Goal: Transaction & Acquisition: Purchase product/service

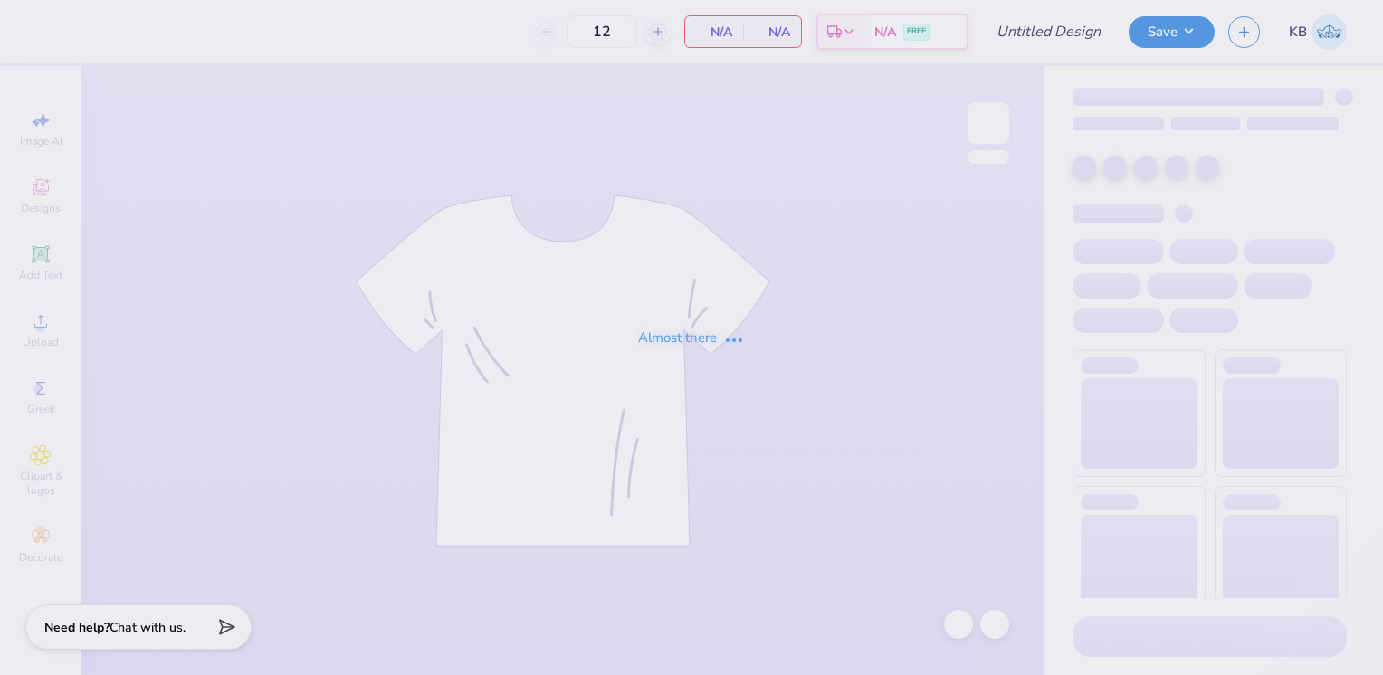
type input "SAE fall rush 2025"
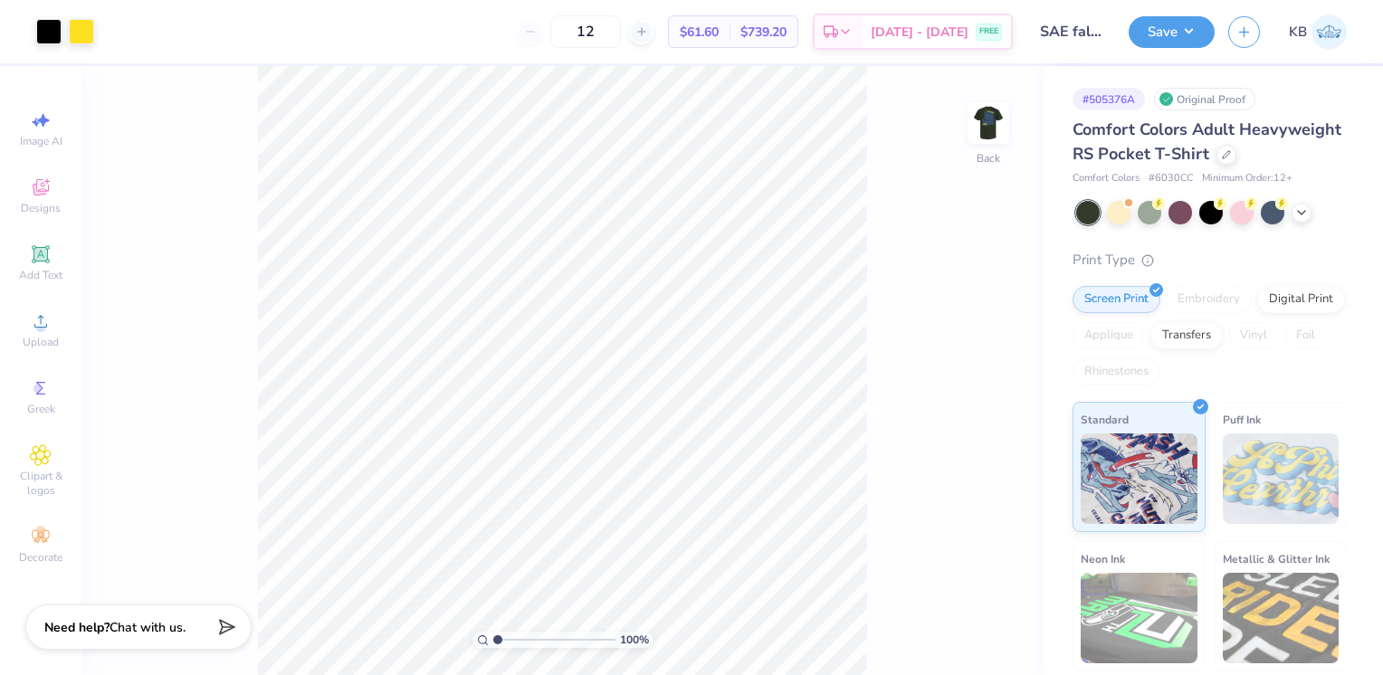
click at [648, 36] on icon at bounding box center [641, 31] width 13 height 13
click at [621, 27] on input "13" at bounding box center [585, 31] width 71 height 33
type input "1"
type input "30"
click at [1222, 159] on icon at bounding box center [1226, 154] width 9 height 9
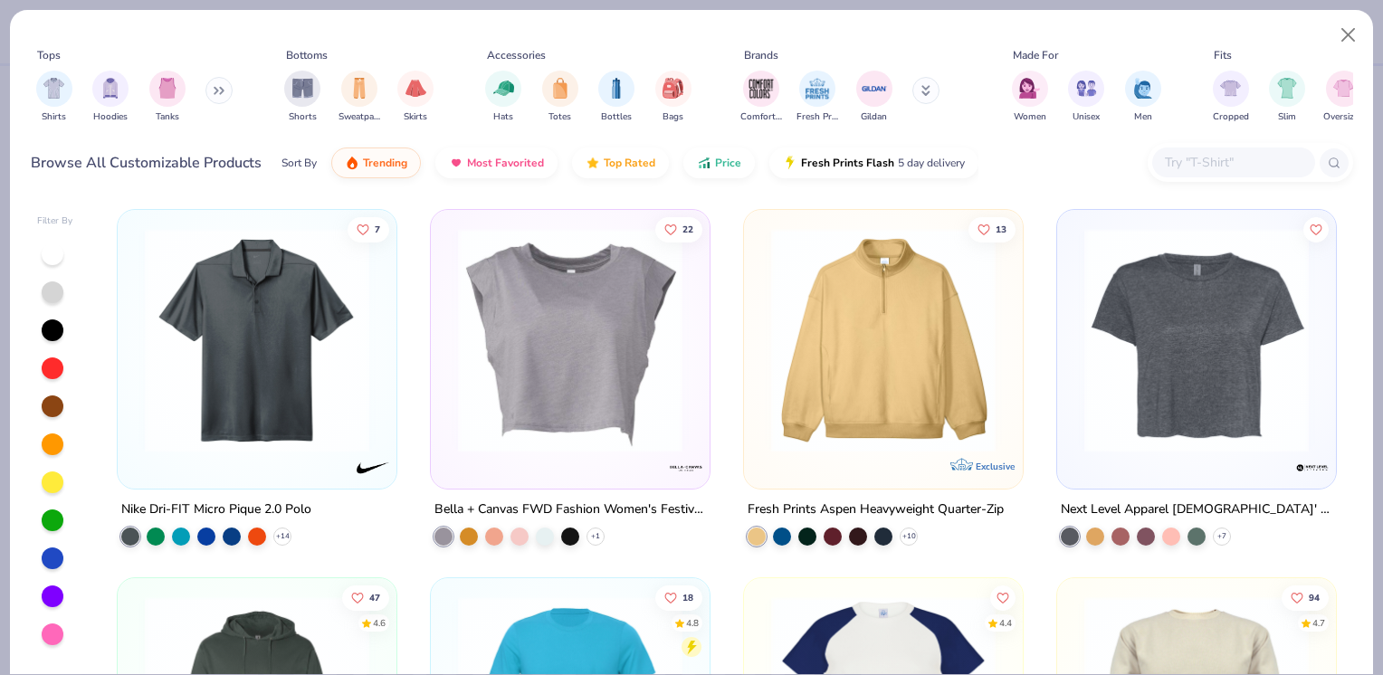
click at [1179, 165] on input "text" at bounding box center [1232, 162] width 139 height 21
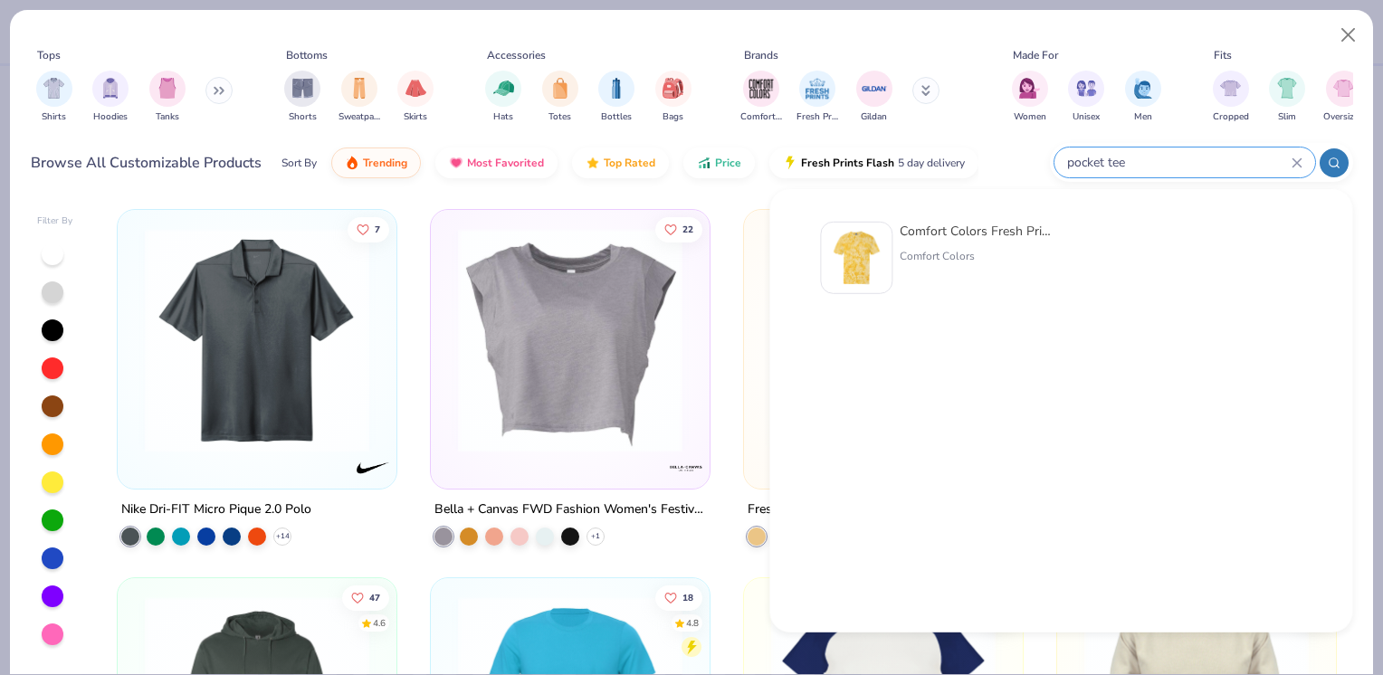
type input "pocket tee"
click at [963, 232] on div "Comfort Colors Fresh Prints x Comfort Colors Pocket Tee" at bounding box center [975, 231] width 152 height 19
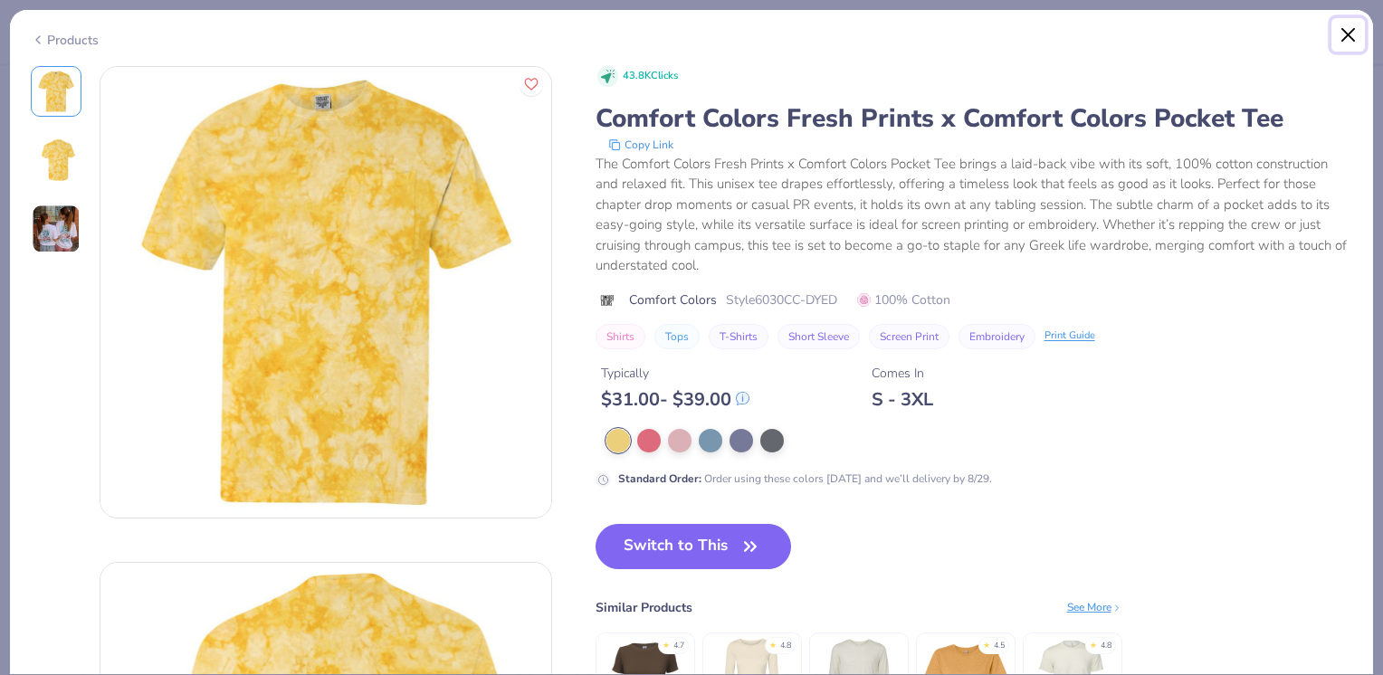
click at [1342, 34] on button "Close" at bounding box center [1348, 35] width 34 height 34
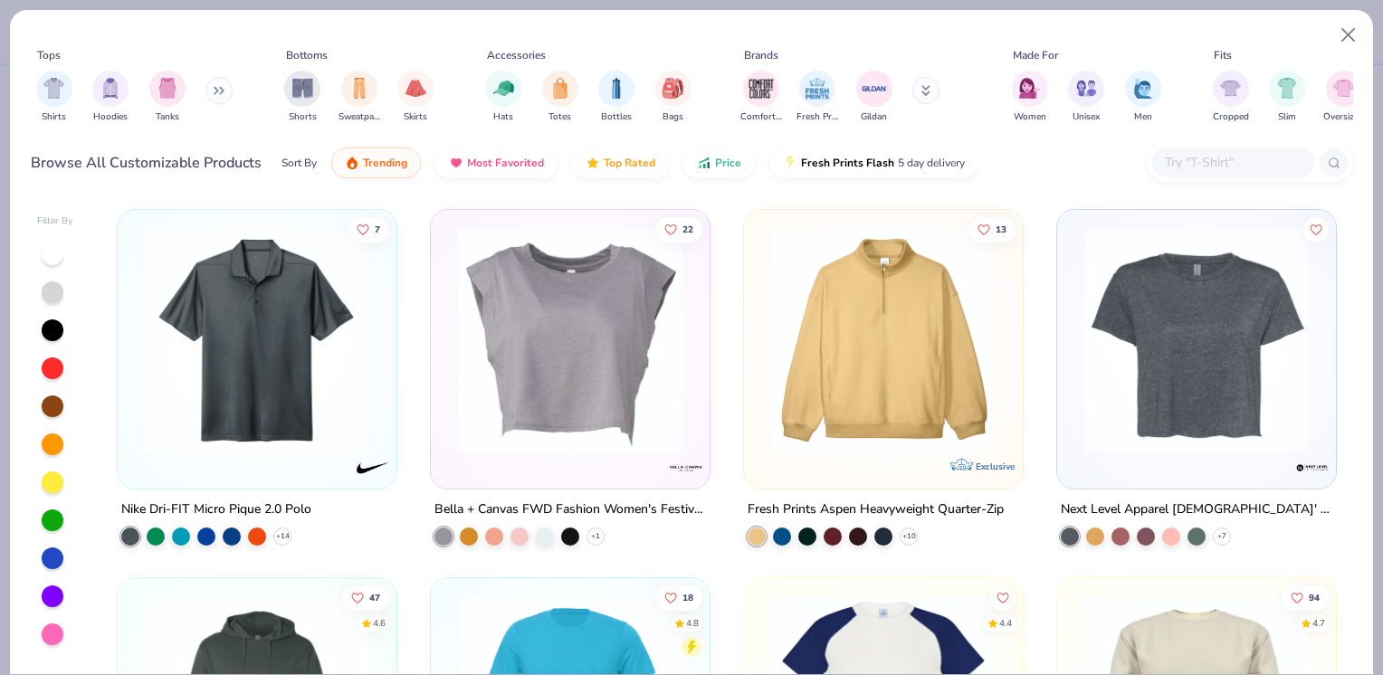
click at [1198, 148] on div at bounding box center [1233, 163] width 163 height 30
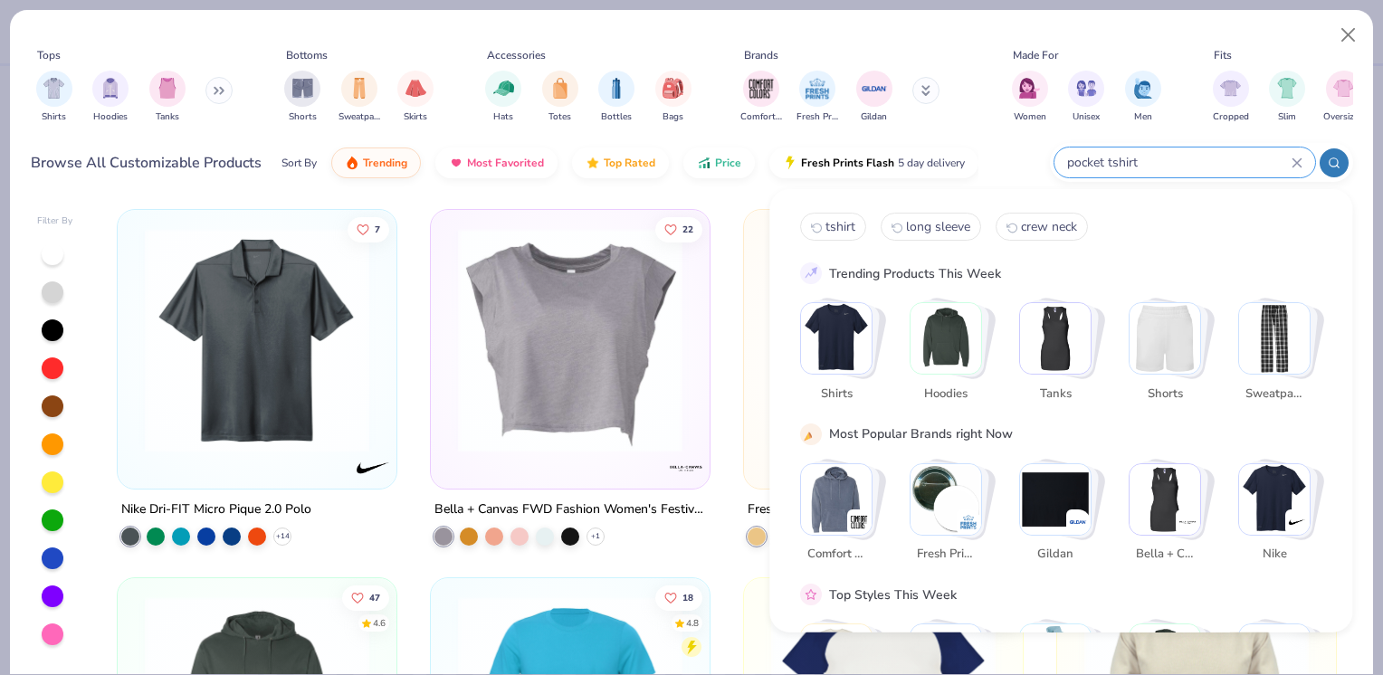
type input "pocket tshirt"
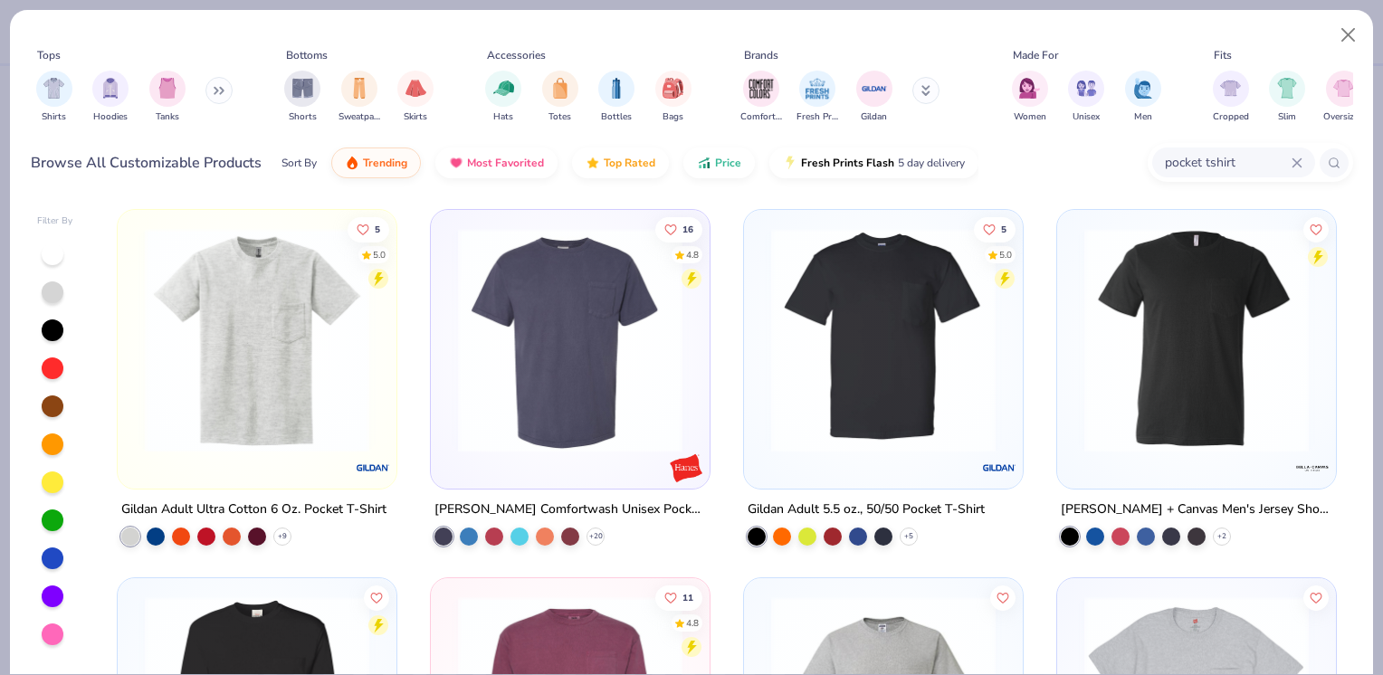
click at [576, 326] on img at bounding box center [570, 340] width 243 height 224
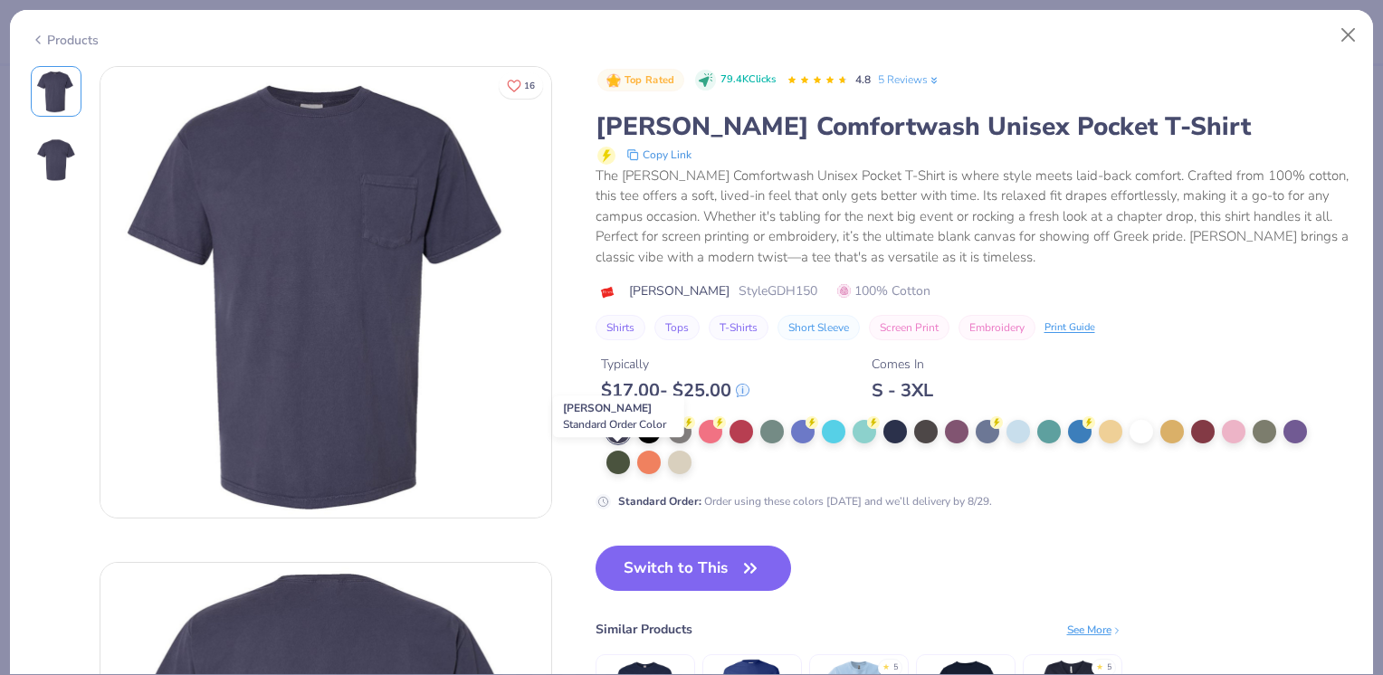
click at [615, 452] on div at bounding box center [618, 463] width 24 height 24
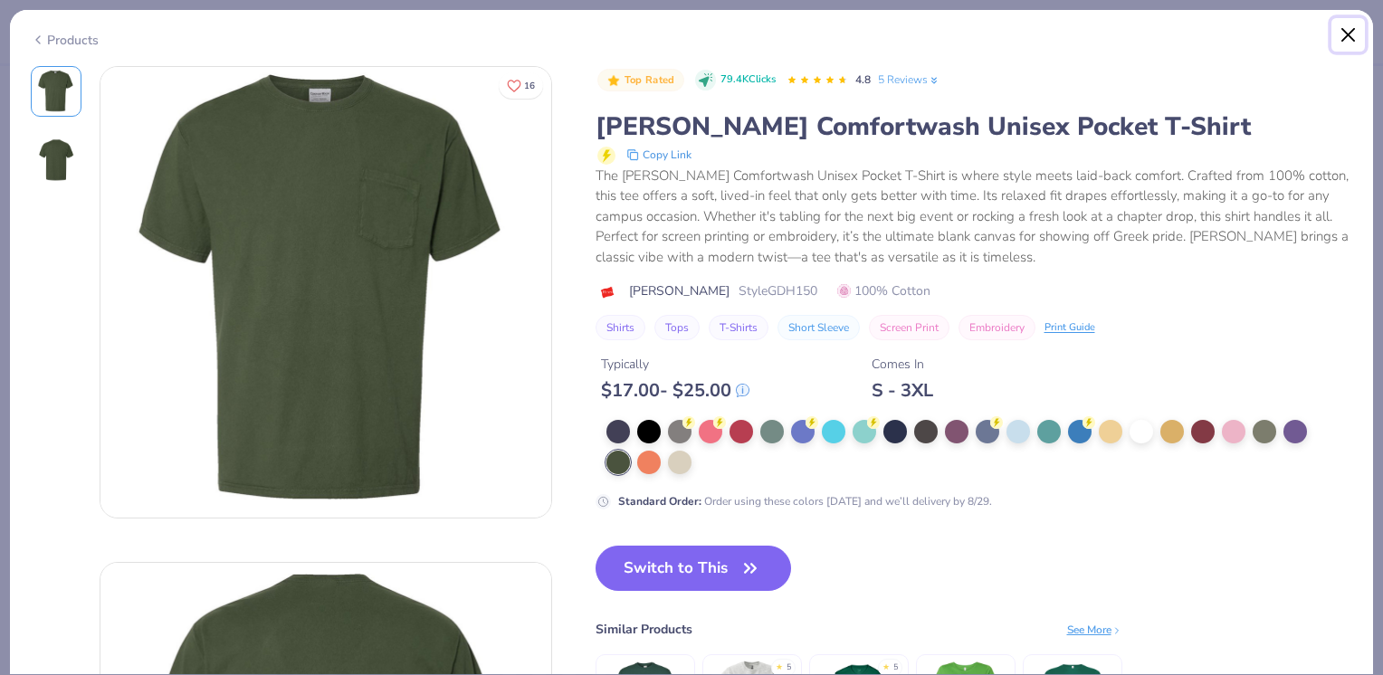
click at [1341, 30] on button "Close" at bounding box center [1348, 35] width 34 height 34
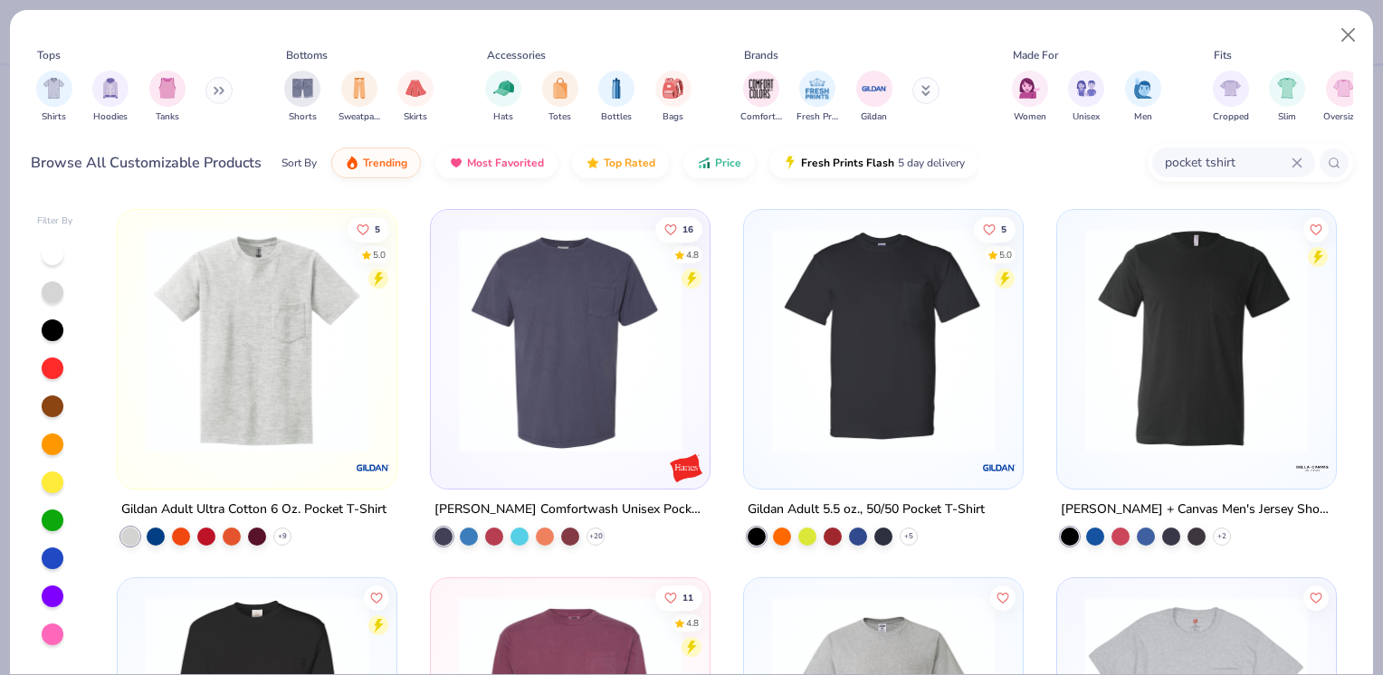
click at [0, 0] on icon at bounding box center [0, 0] width 0 height 0
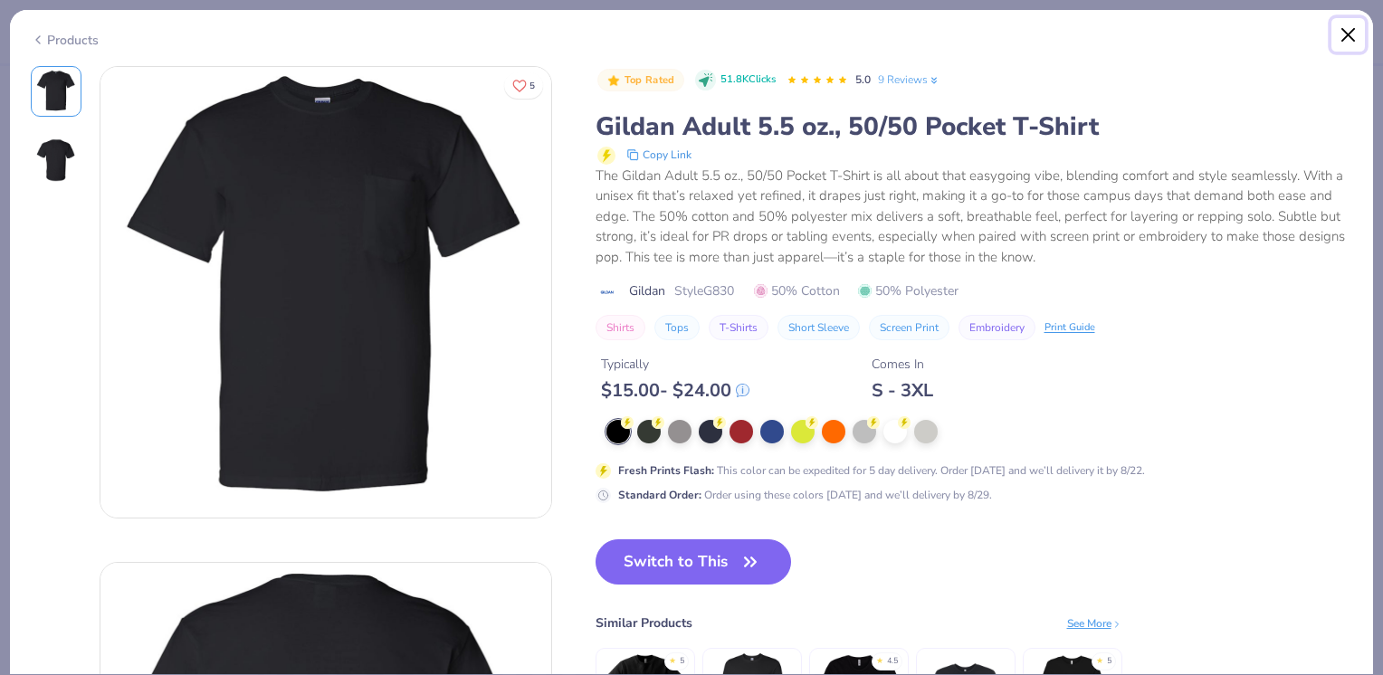
click at [1350, 42] on button "Close" at bounding box center [1348, 35] width 34 height 34
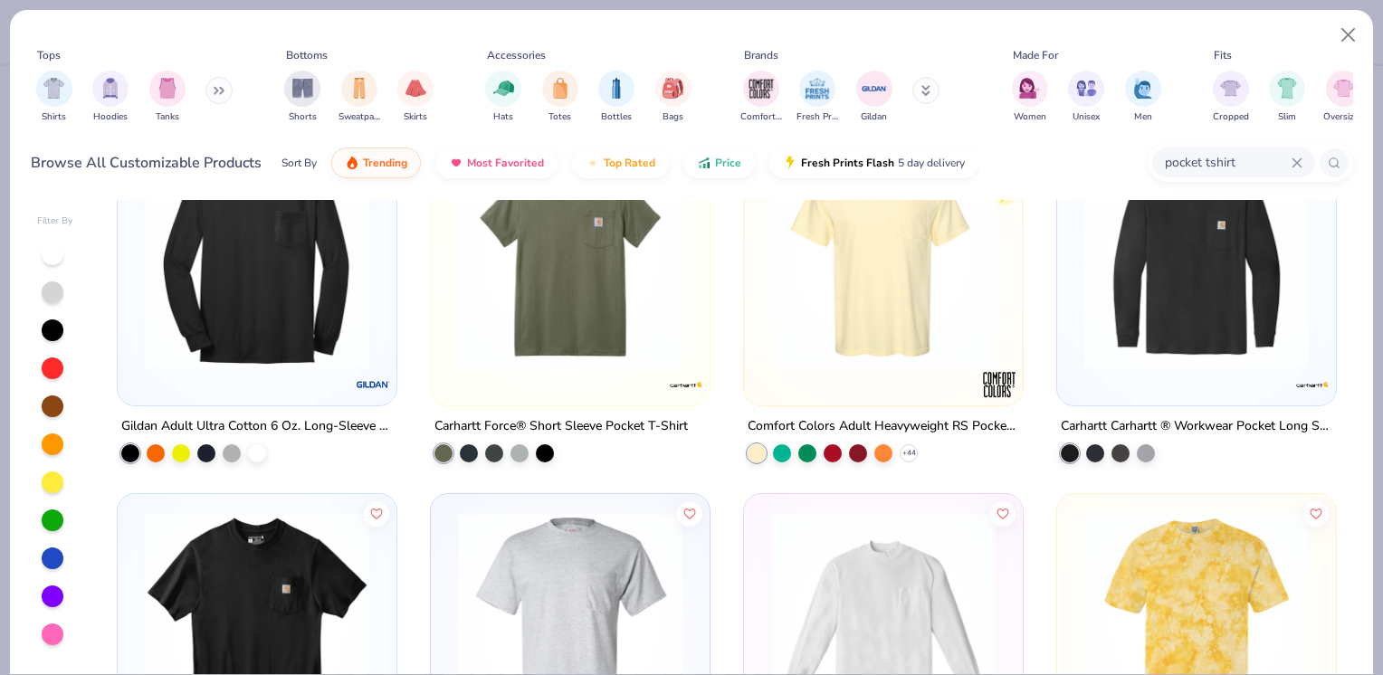
scroll to position [821, 0]
click at [548, 328] on img at bounding box center [570, 255] width 243 height 224
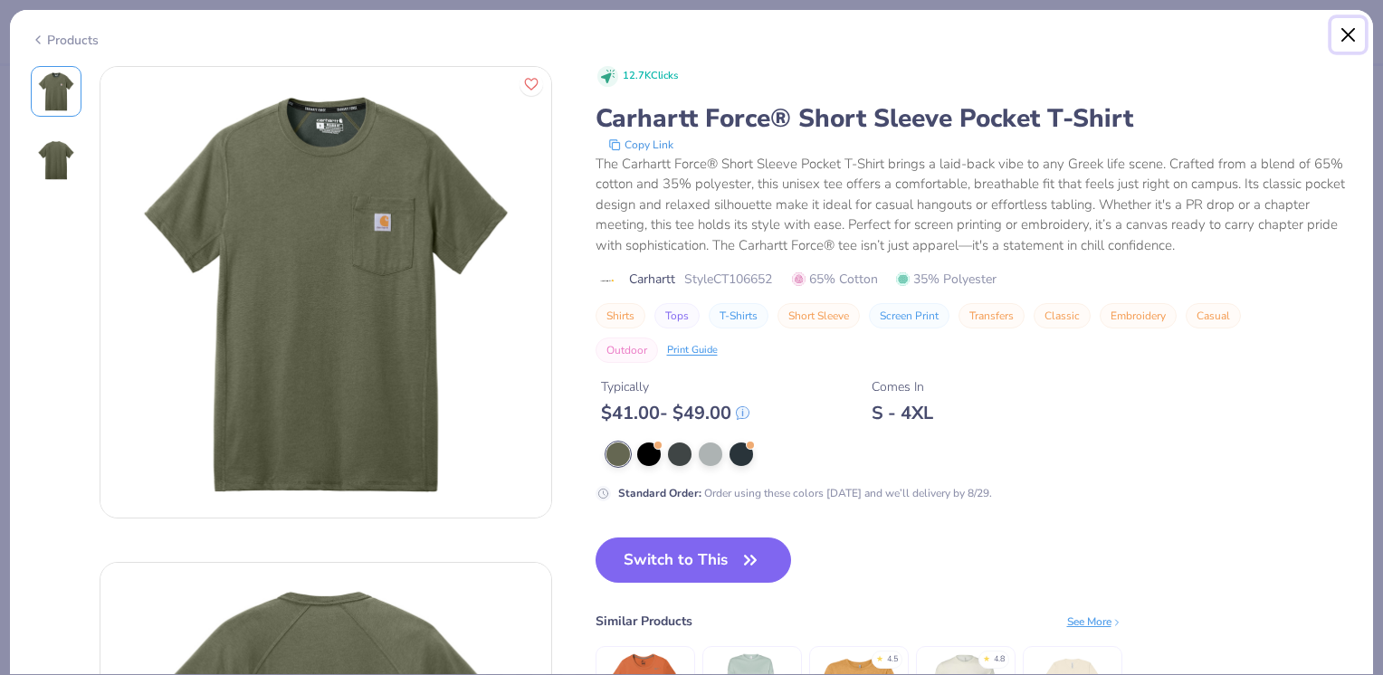
click at [1354, 30] on button "Close" at bounding box center [1348, 35] width 34 height 34
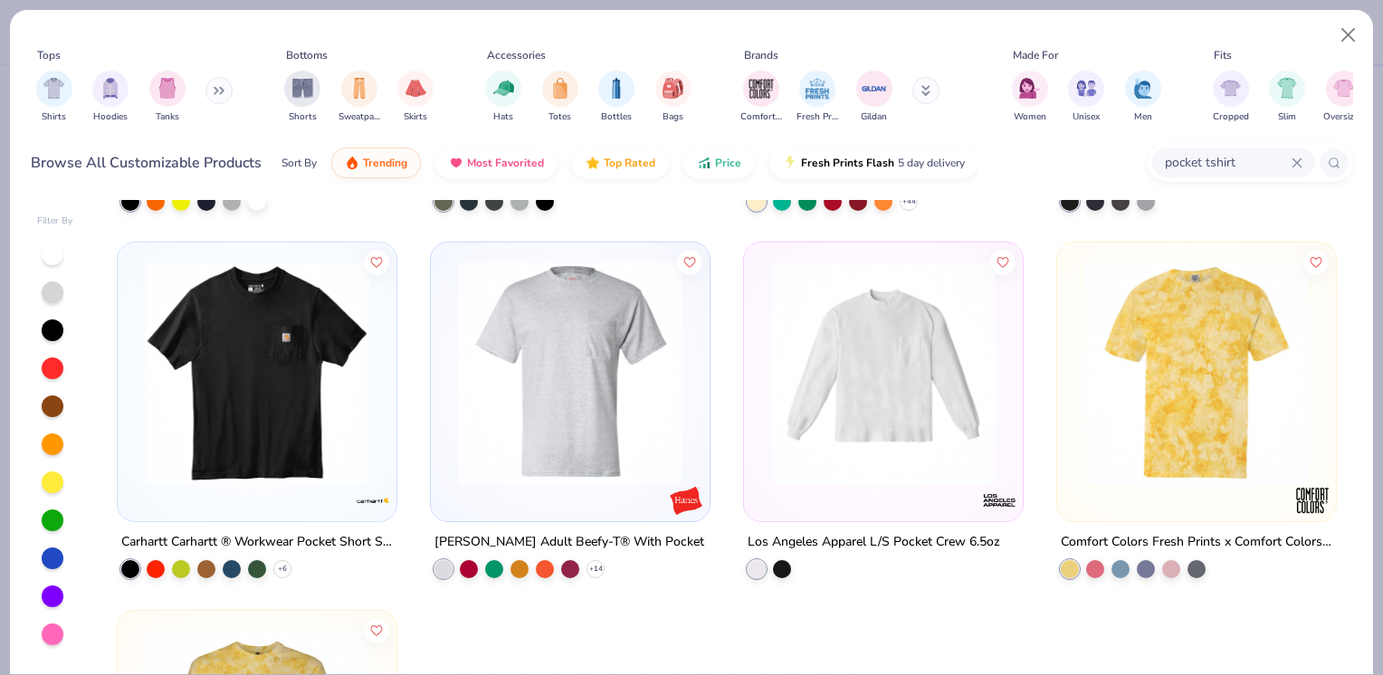
scroll to position [1081, 0]
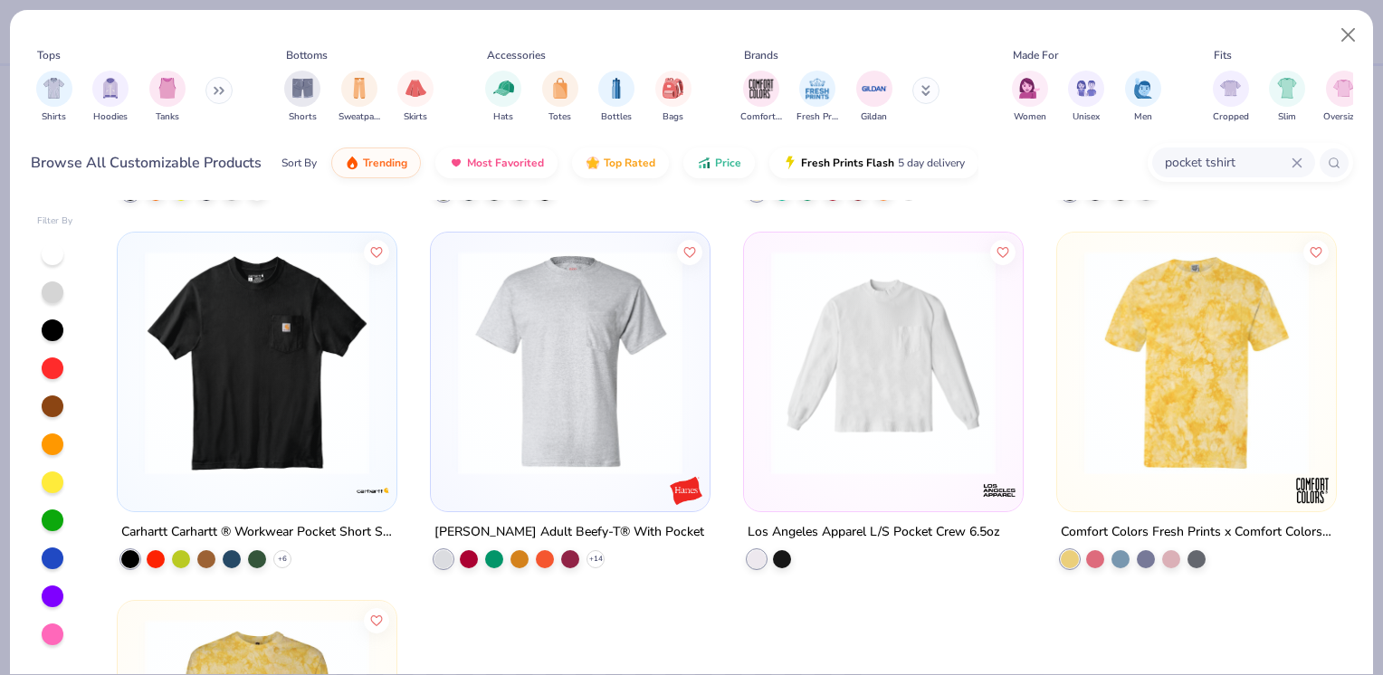
click at [519, 432] on img at bounding box center [570, 363] width 243 height 224
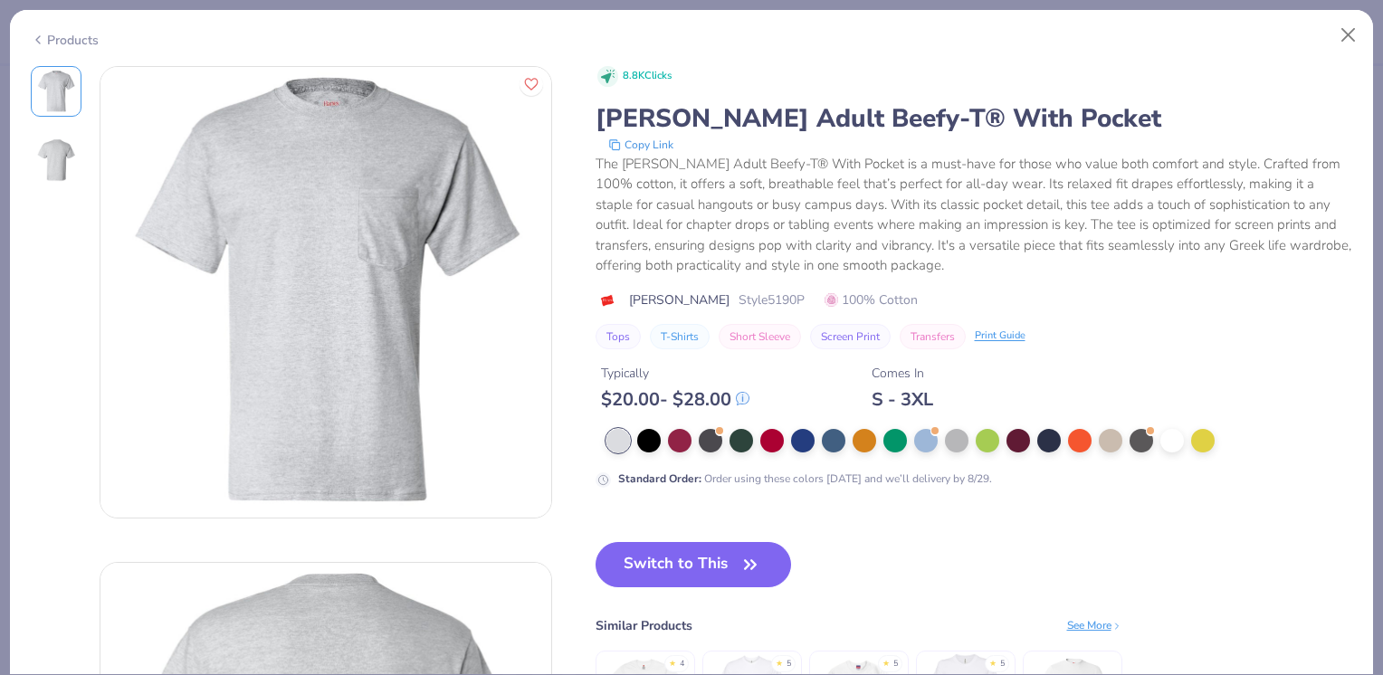
click at [741, 438] on div at bounding box center [741, 441] width 24 height 24
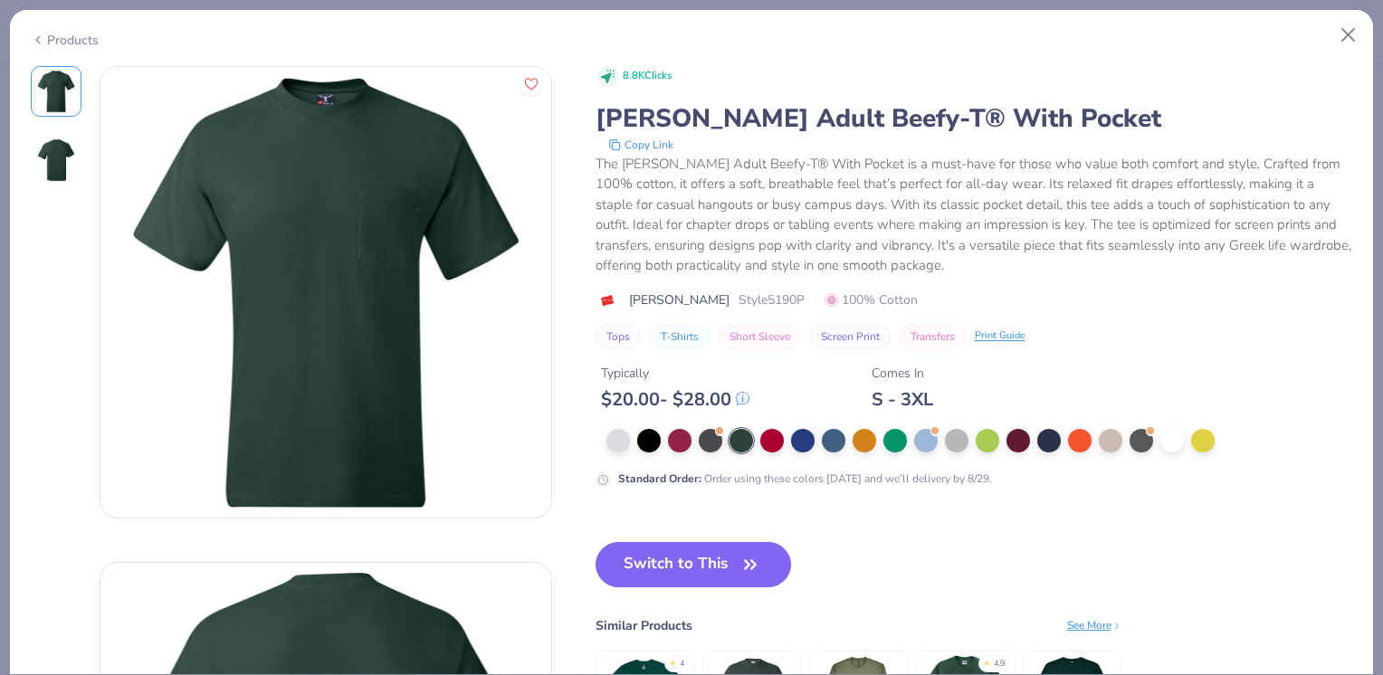
click at [636, 562] on button "Switch to This" at bounding box center [693, 564] width 196 height 45
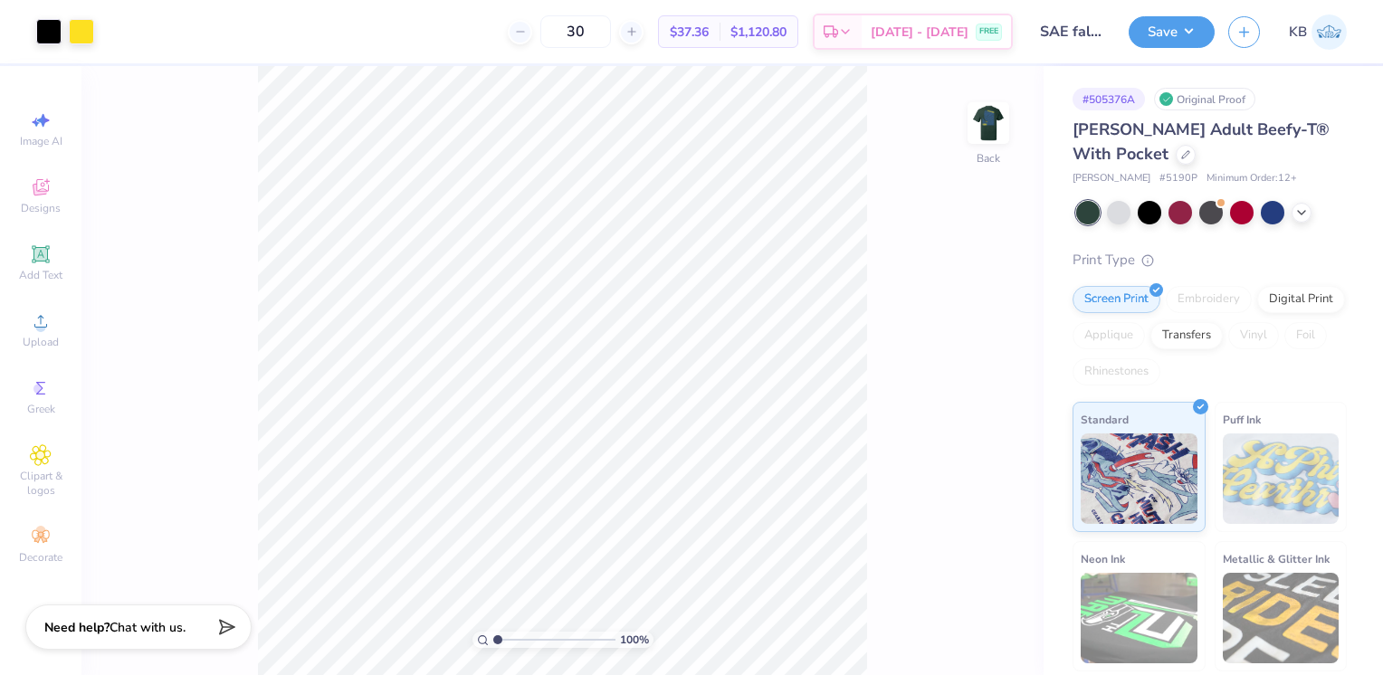
click at [1176, 158] on div at bounding box center [1186, 155] width 20 height 20
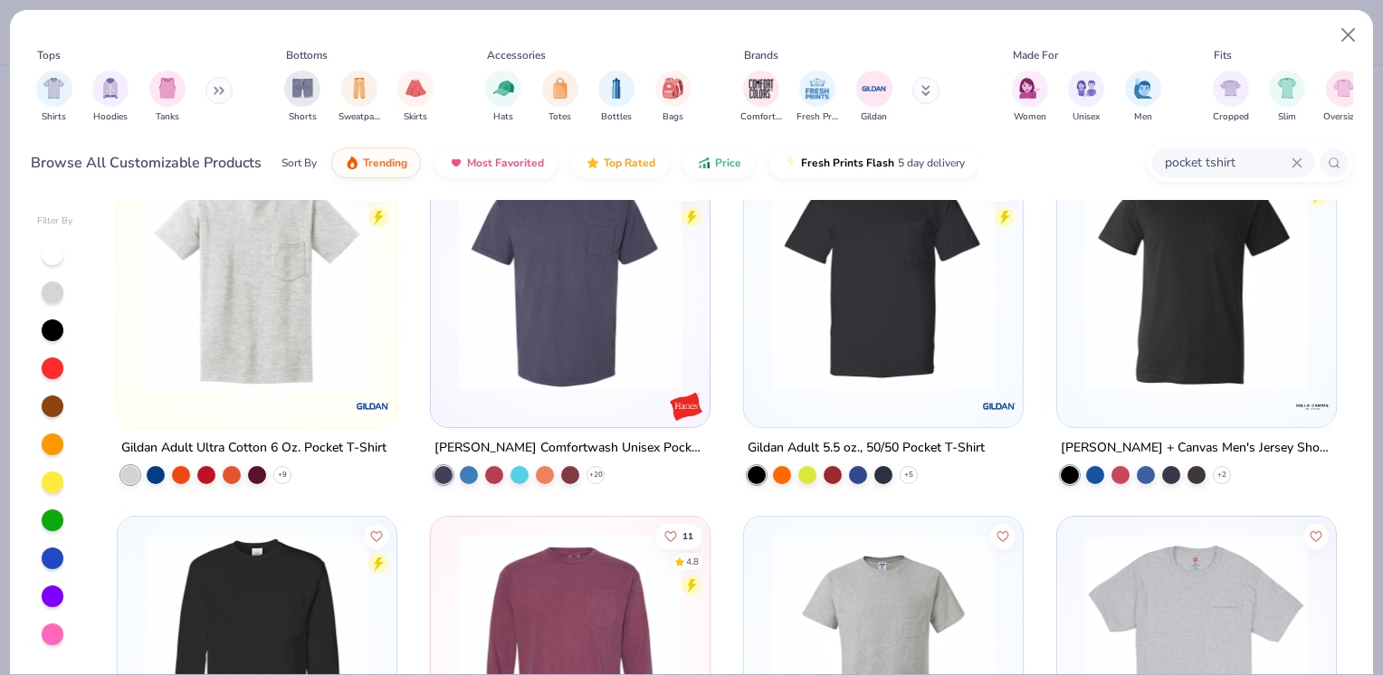
scroll to position [62, 0]
click at [1331, 159] on icon at bounding box center [1334, 163] width 13 height 13
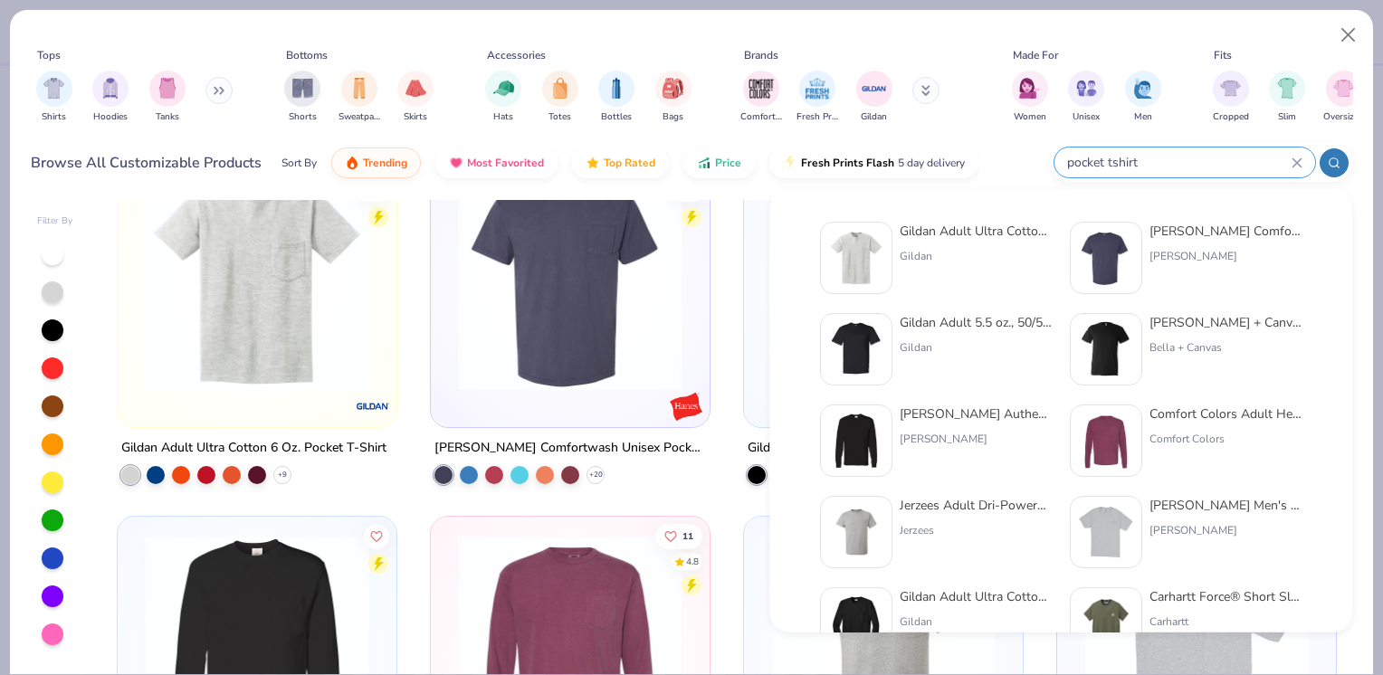
click at [1330, 166] on icon at bounding box center [1334, 163] width 13 height 13
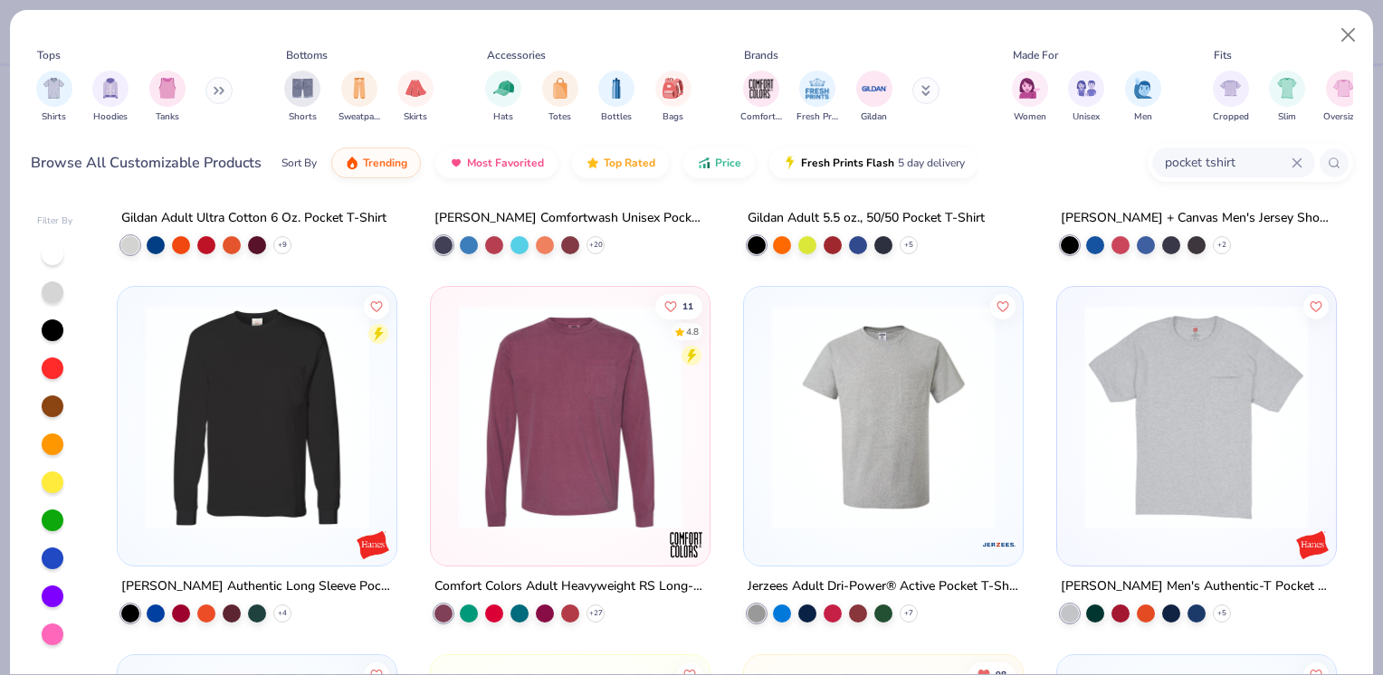
scroll to position [292, 0]
click at [762, 456] on img at bounding box center [883, 416] width 243 height 224
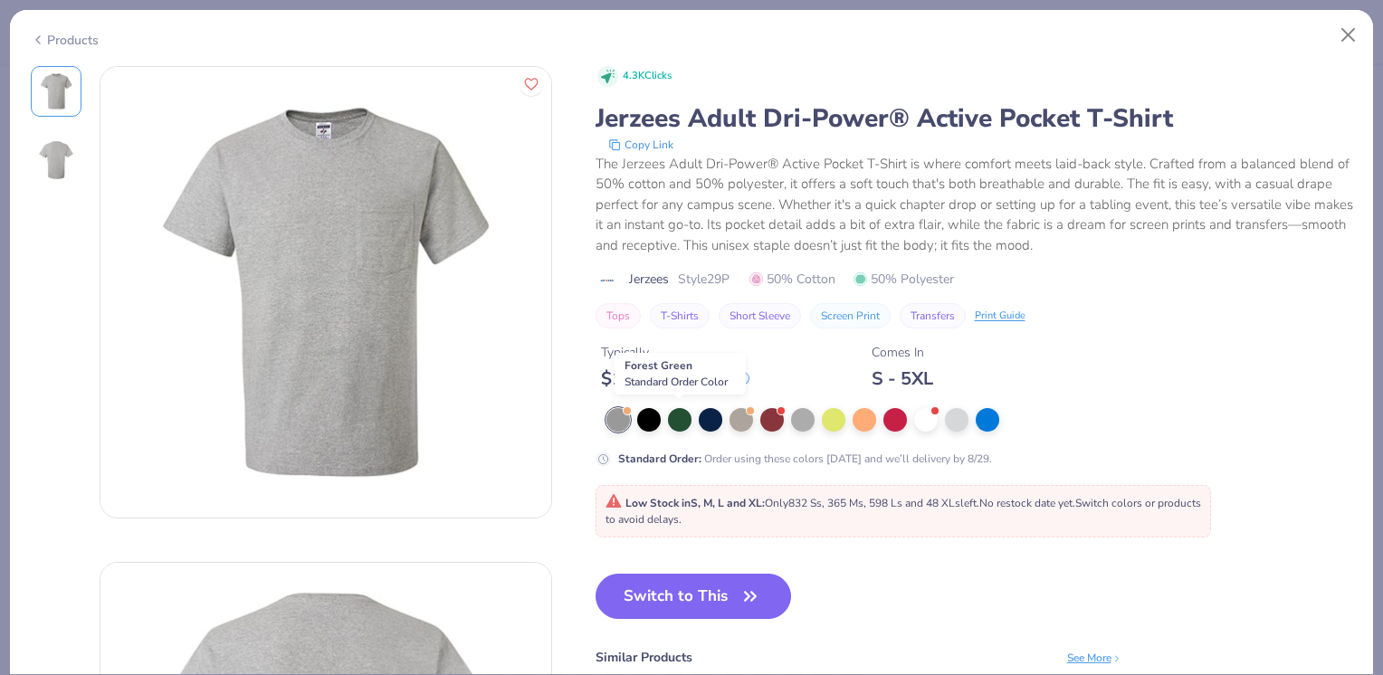
click at [675, 423] on div at bounding box center [680, 420] width 24 height 24
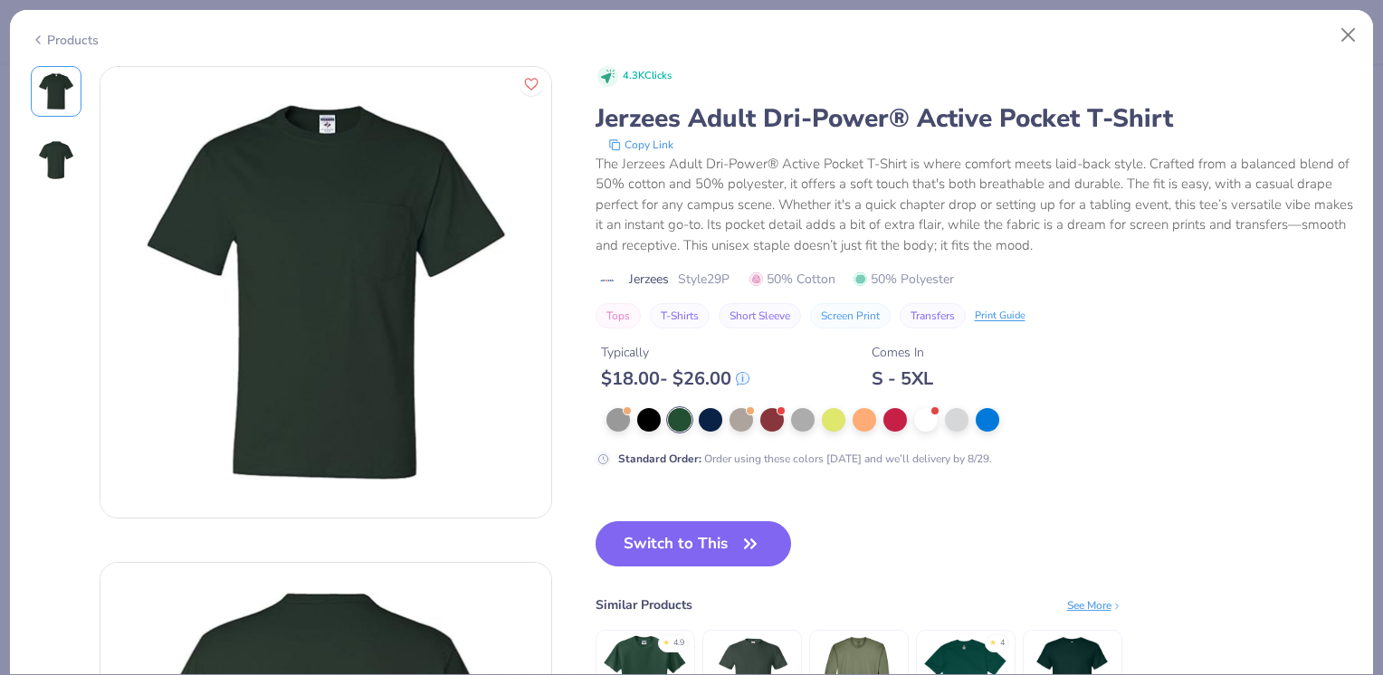
click at [633, 535] on button "Switch to This" at bounding box center [693, 543] width 196 height 45
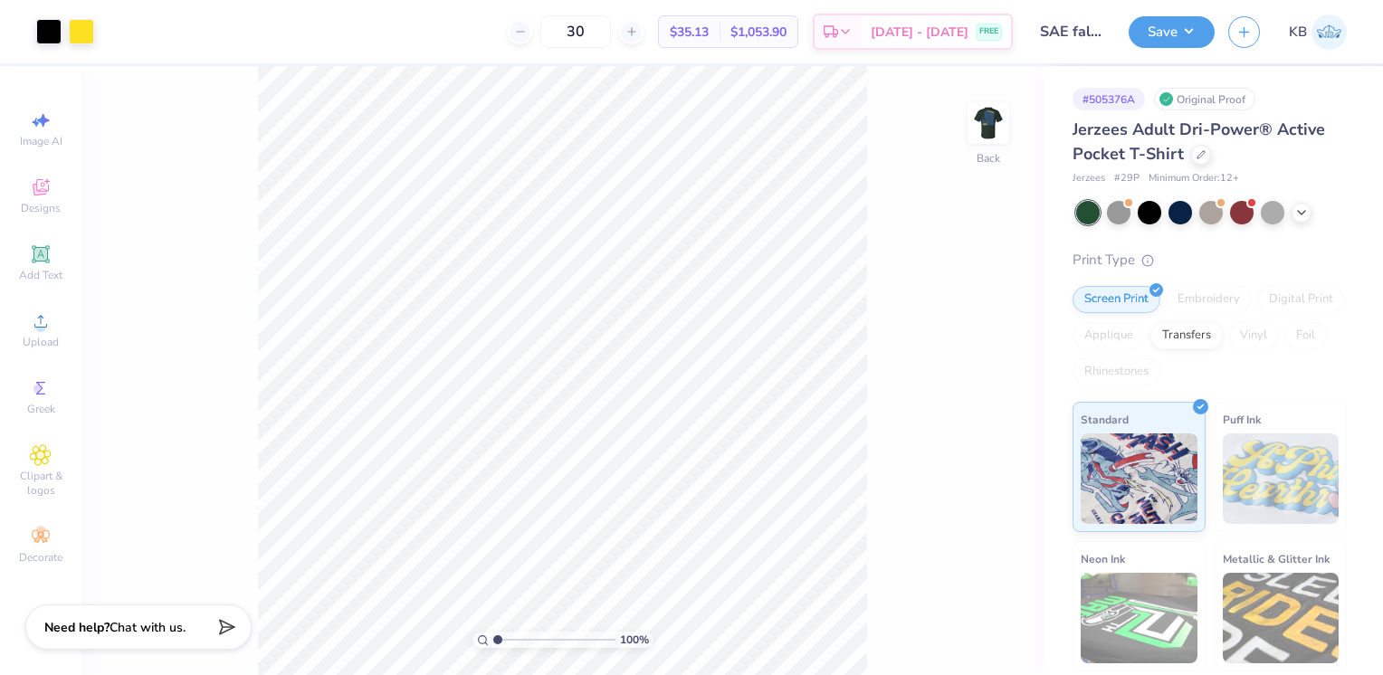
click at [1201, 157] on icon at bounding box center [1200, 154] width 9 height 9
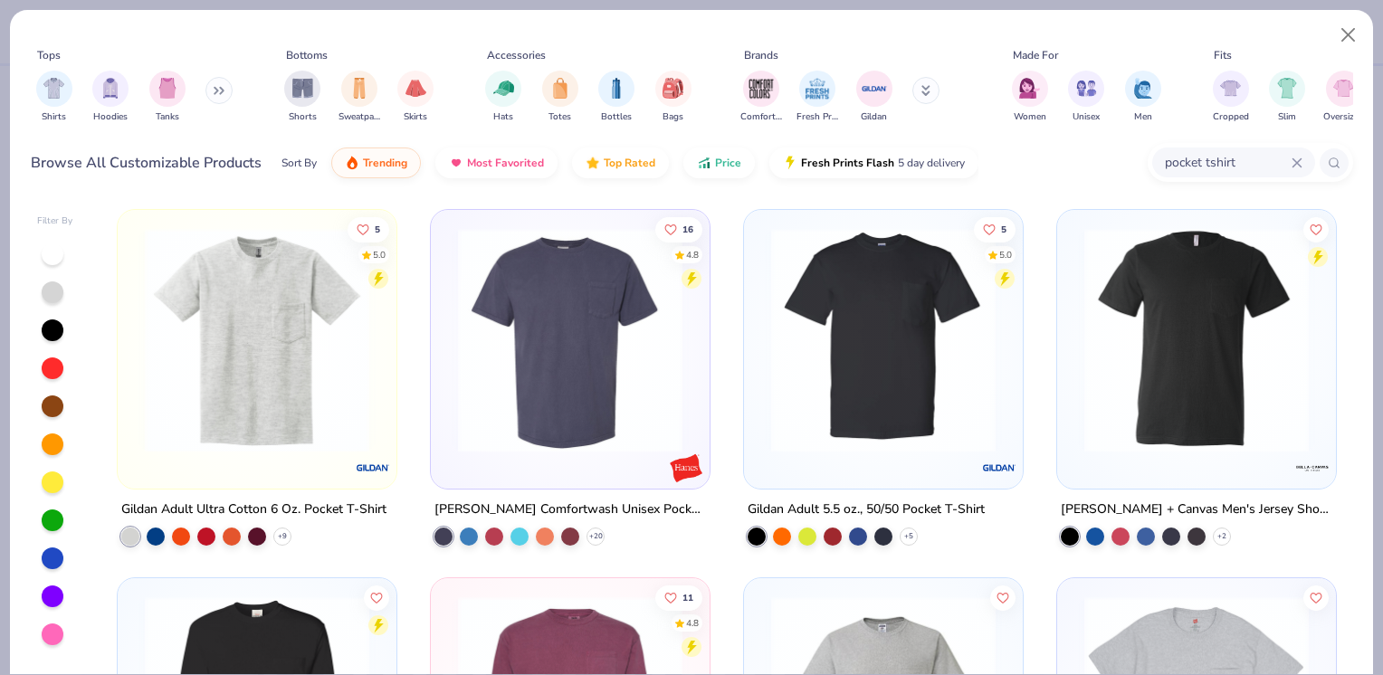
click at [106, 395] on div "5 5.0 Gildan Adult Ultra Cotton 6 Oz. Pocket T-Shirt + 9 16 4.8 [PERSON_NAME] C…" at bounding box center [726, 437] width 1252 height 475
click at [186, 380] on img at bounding box center [257, 340] width 243 height 224
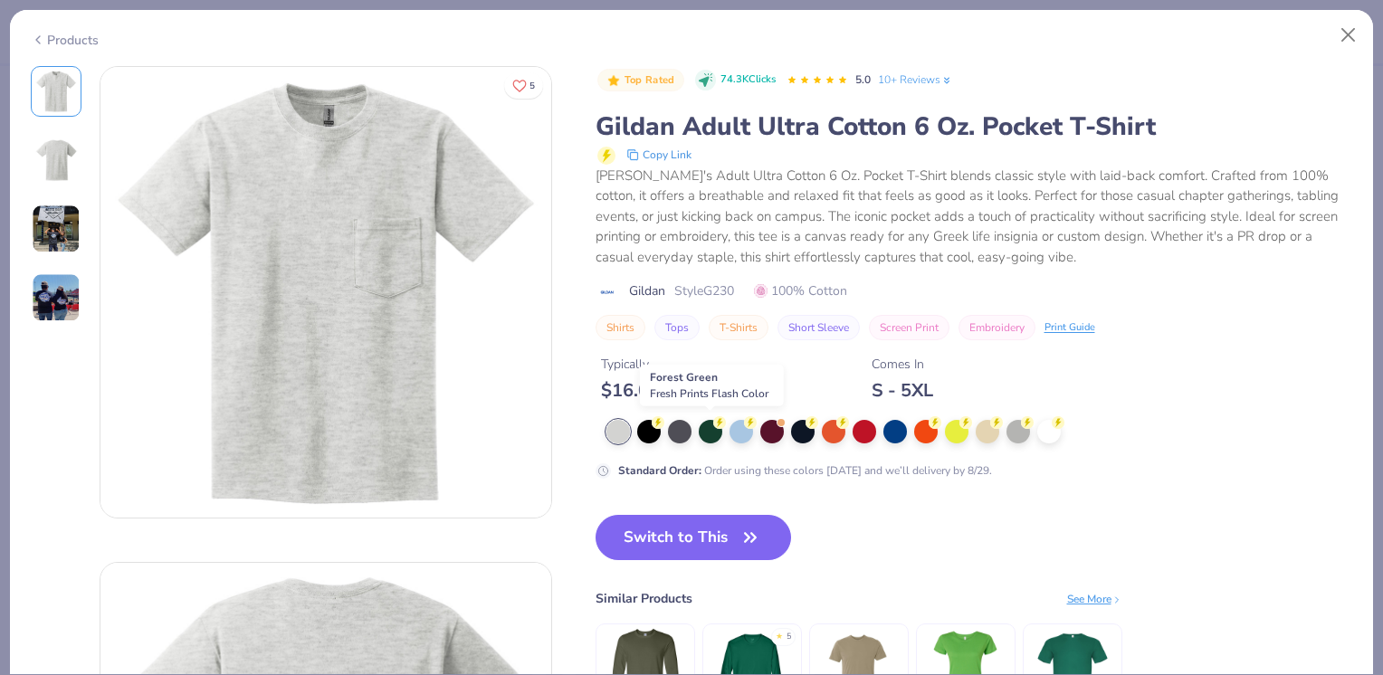
click at [706, 432] on div at bounding box center [711, 432] width 24 height 24
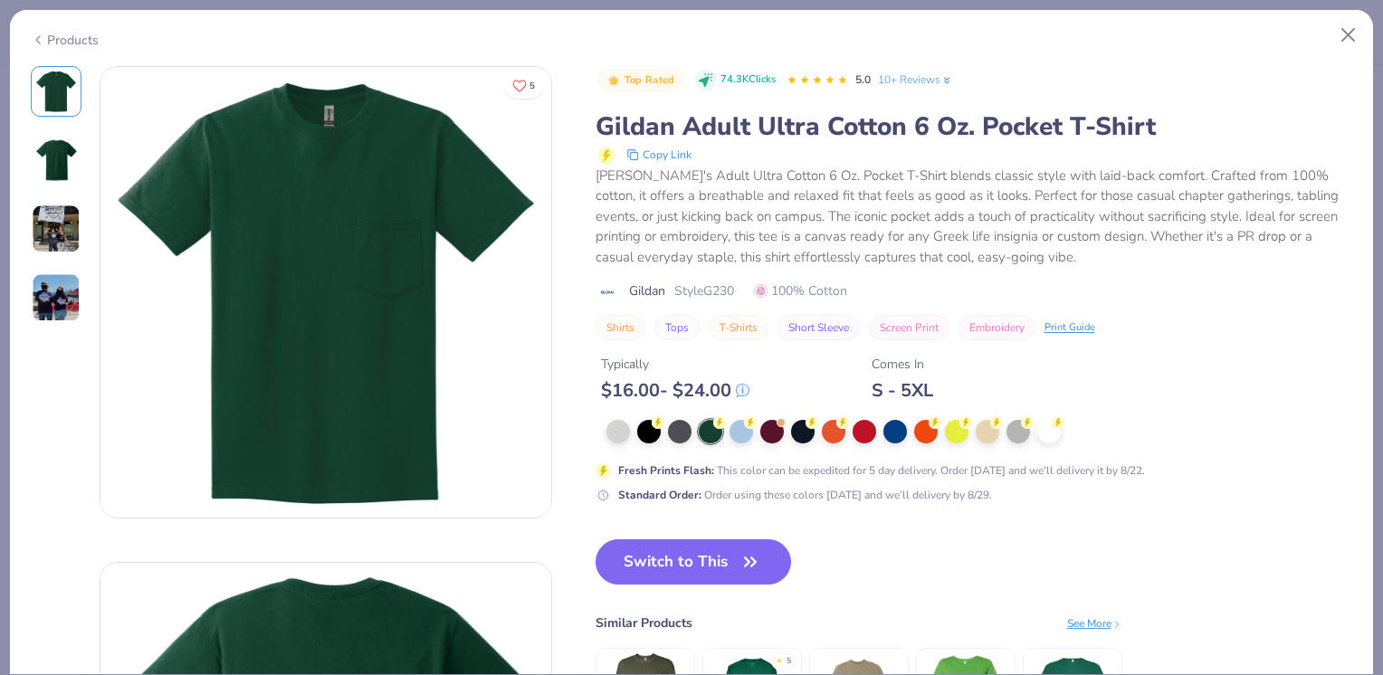
click at [637, 548] on button "Switch to This" at bounding box center [693, 561] width 196 height 45
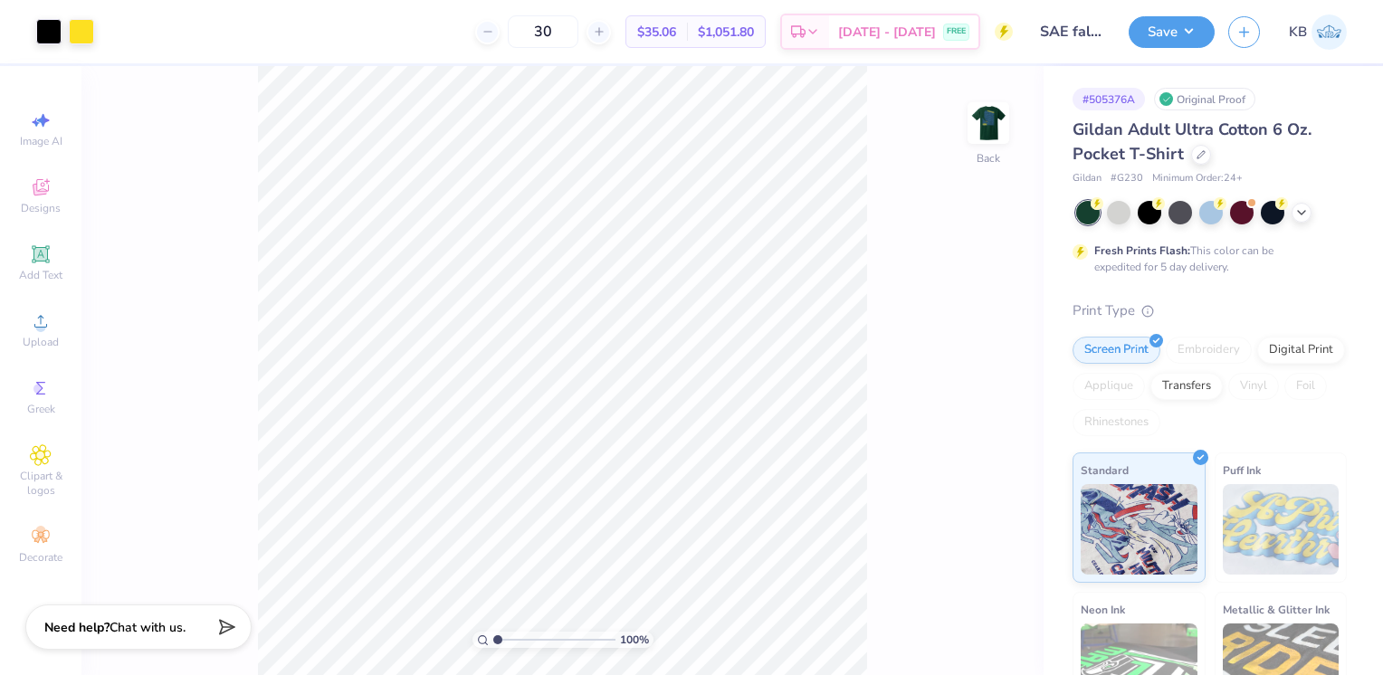
click at [1201, 152] on icon at bounding box center [1200, 154] width 9 height 9
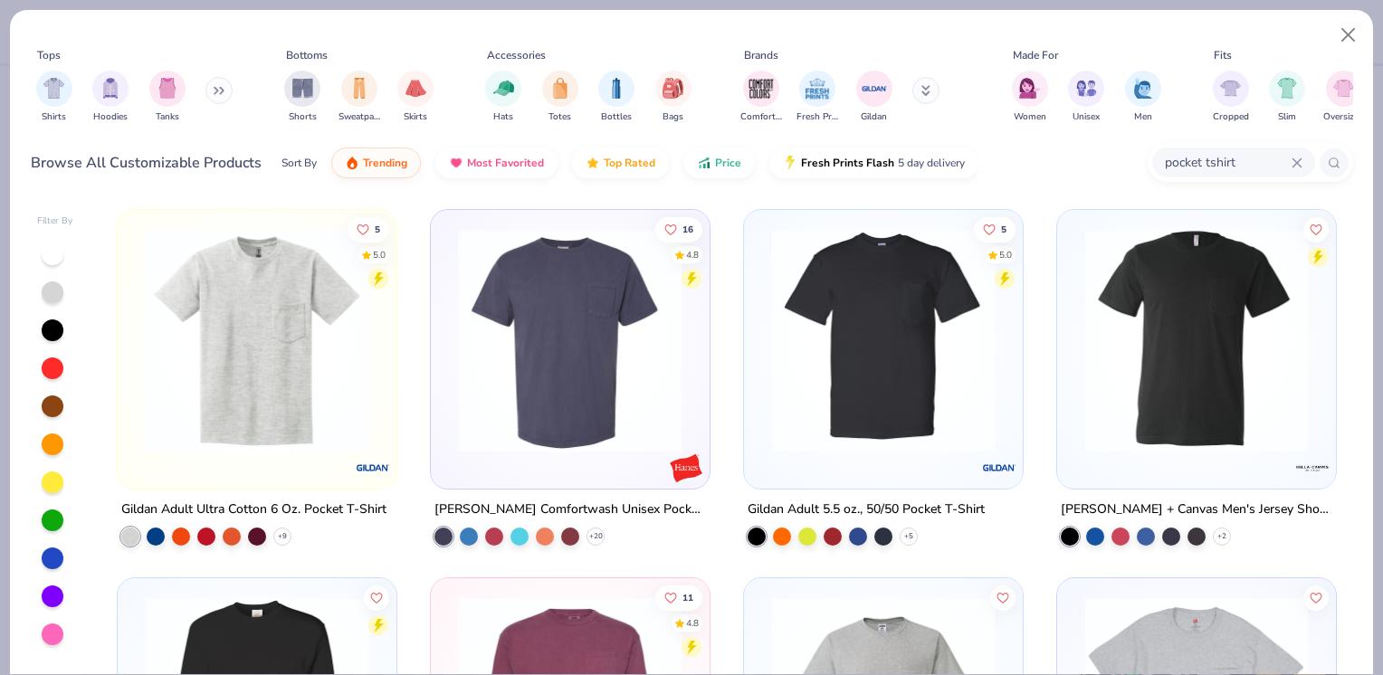
click at [1113, 352] on img at bounding box center [1196, 340] width 243 height 224
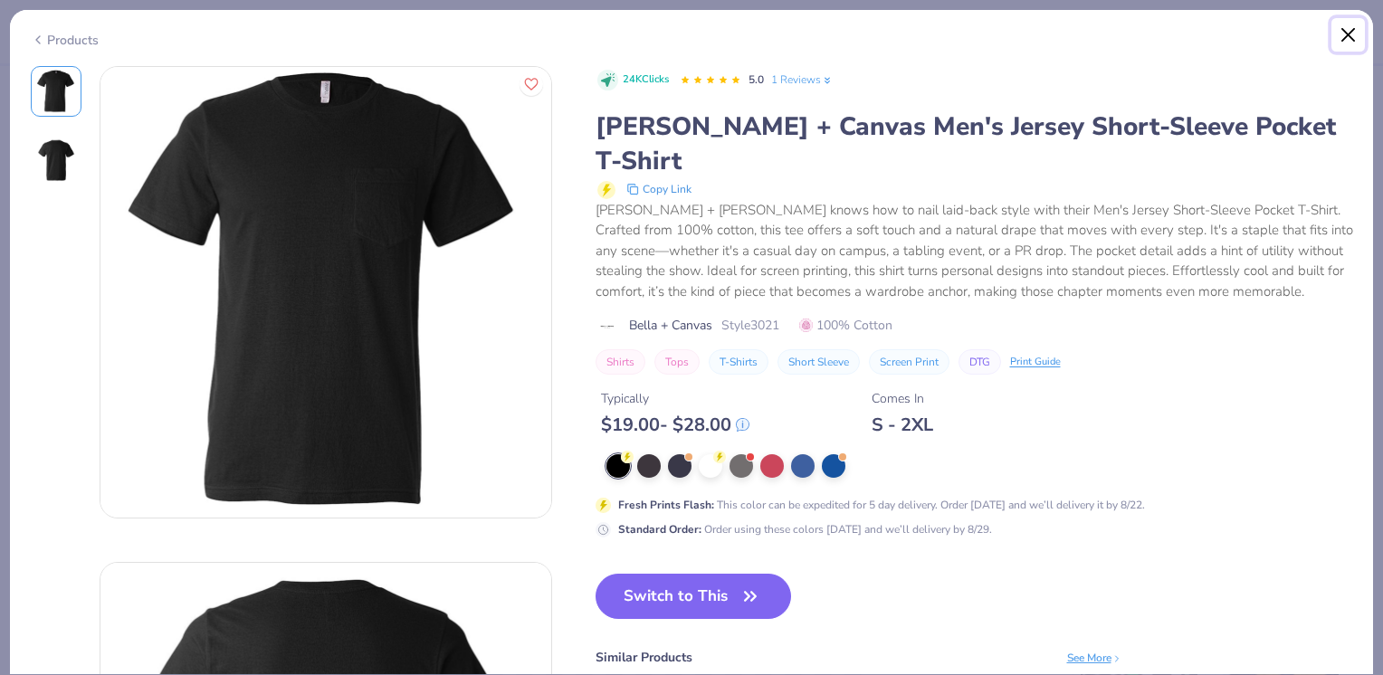
click at [1351, 34] on button "Close" at bounding box center [1348, 35] width 34 height 34
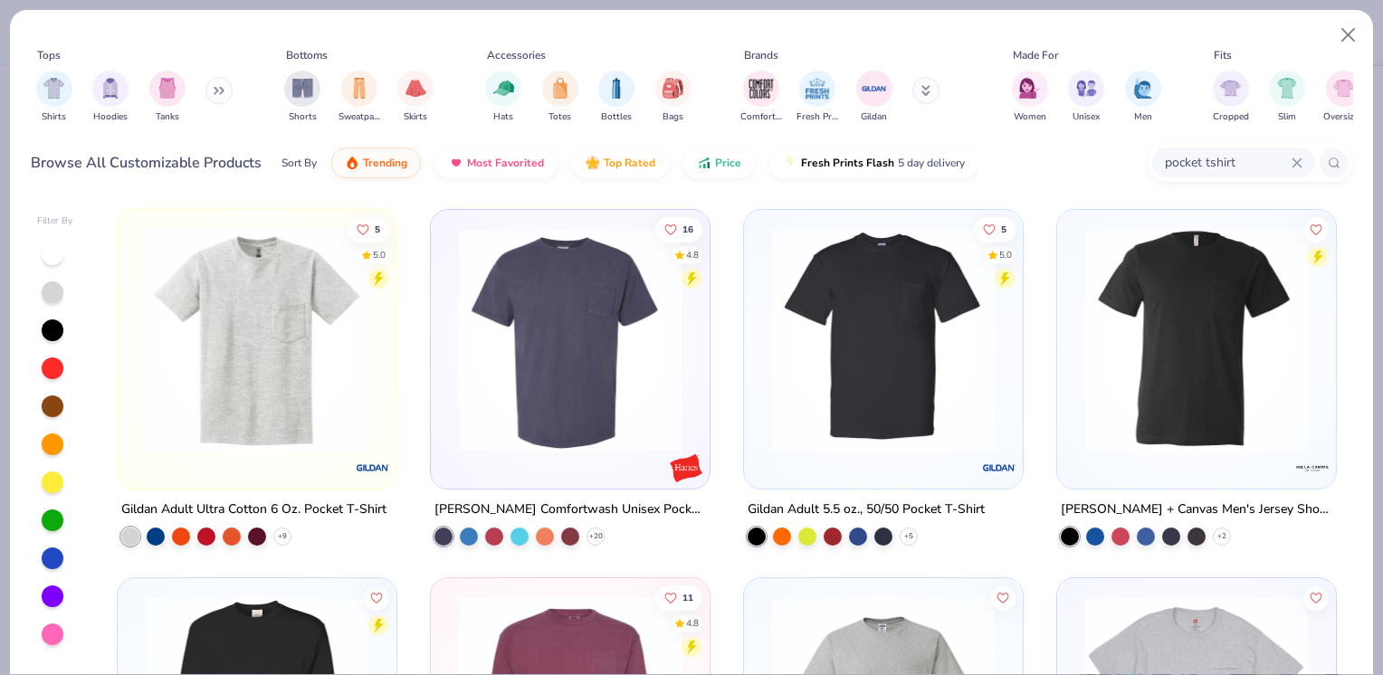
click at [1300, 165] on icon at bounding box center [1296, 162] width 11 height 11
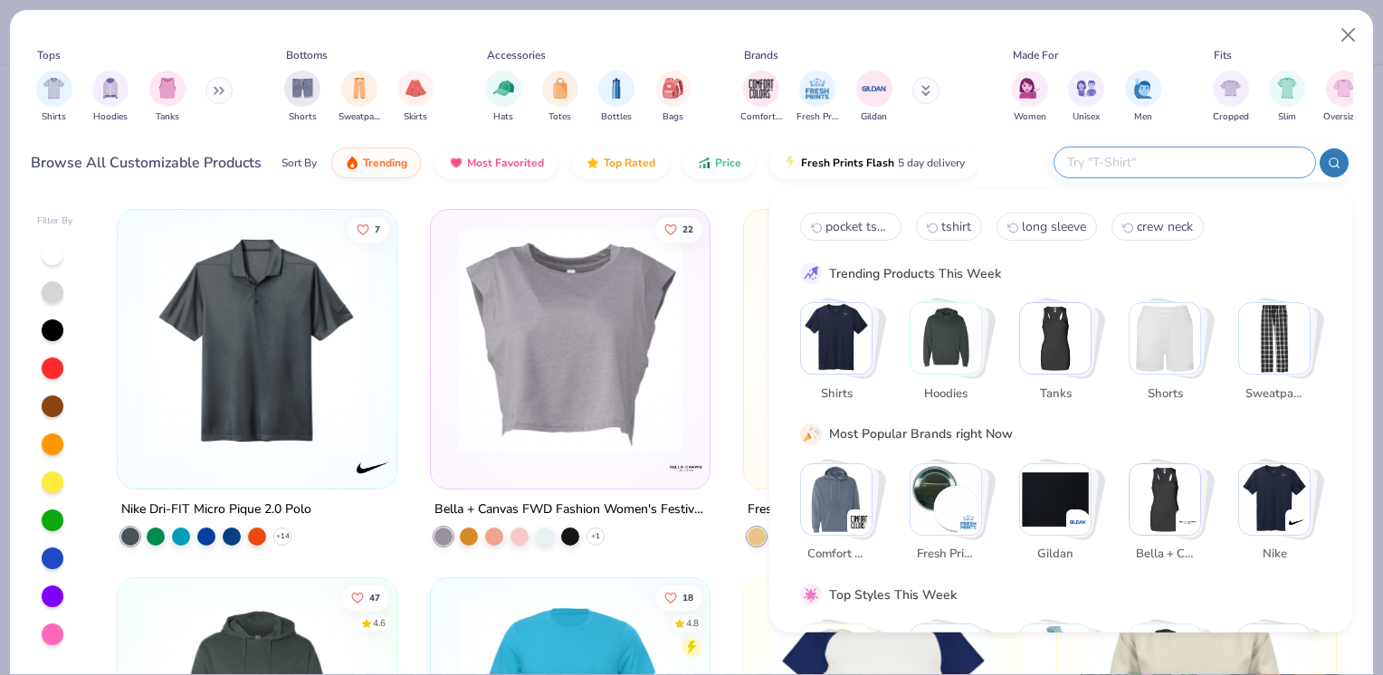
click at [1322, 162] on div at bounding box center [1333, 162] width 29 height 29
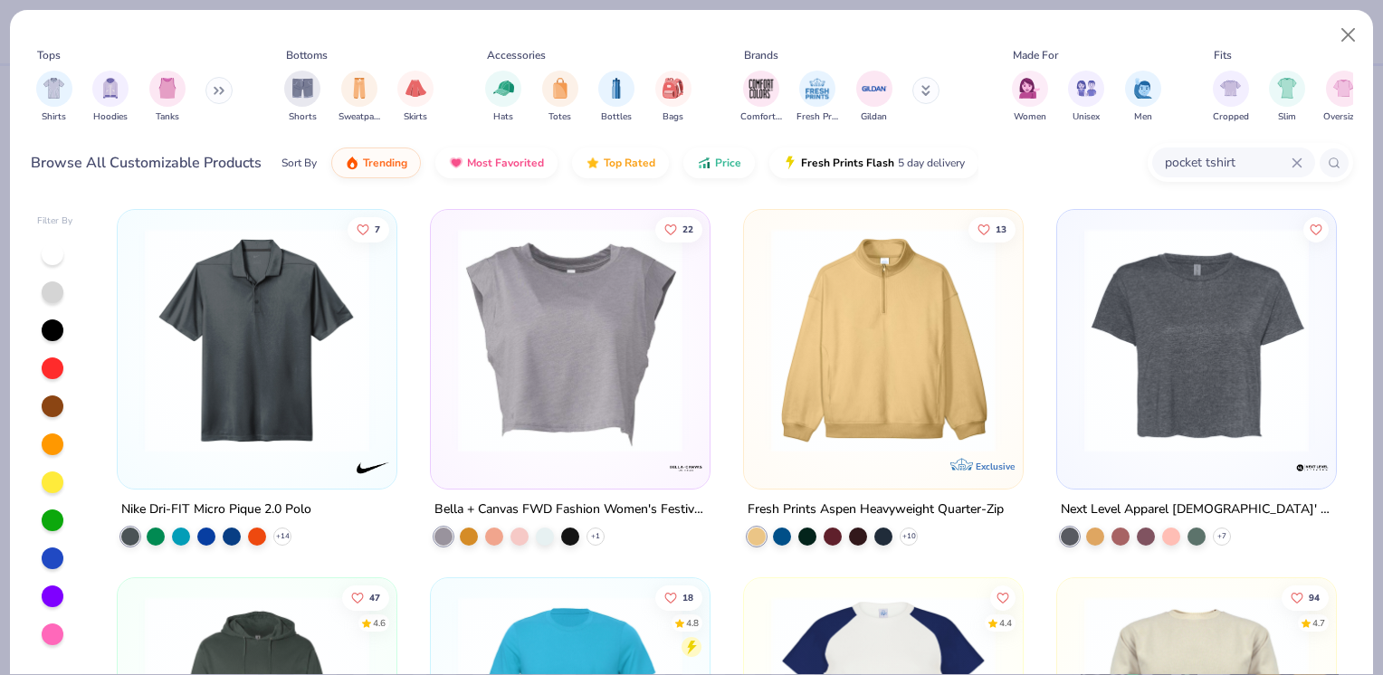
type input "pocket tshirt"
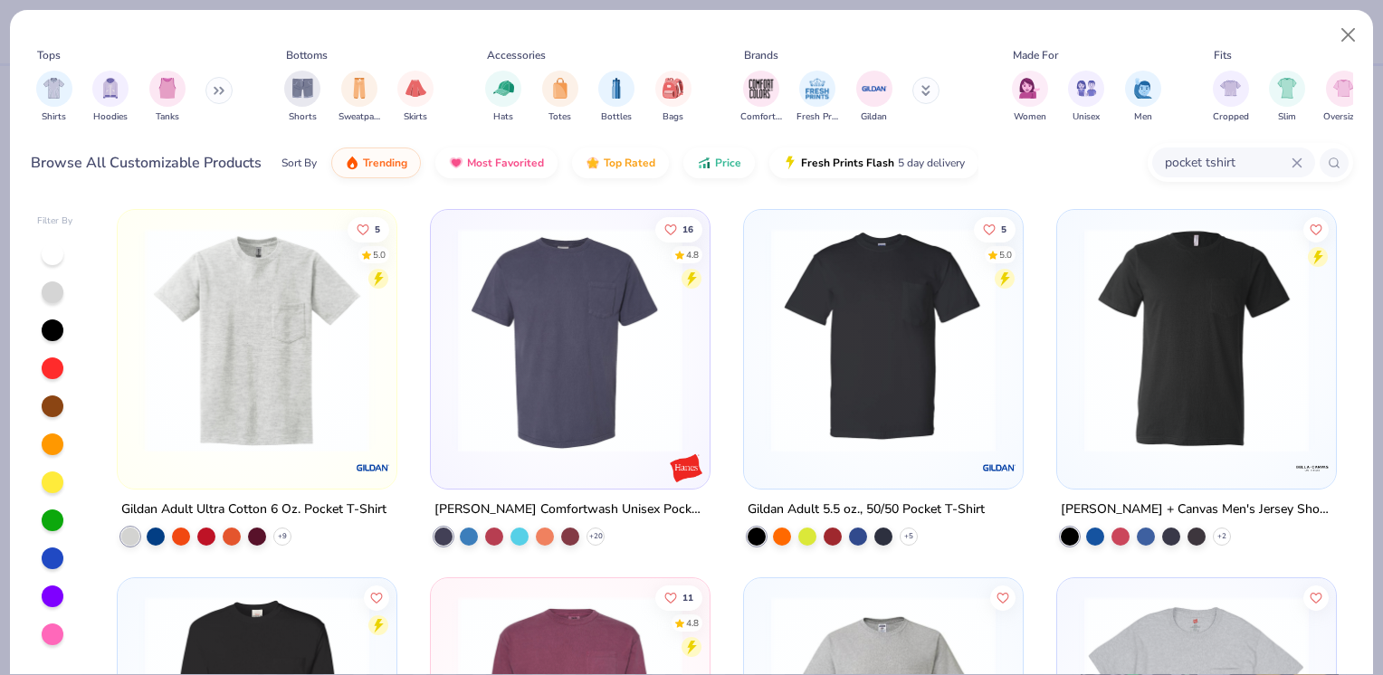
click at [1106, 399] on img at bounding box center [1196, 340] width 243 height 224
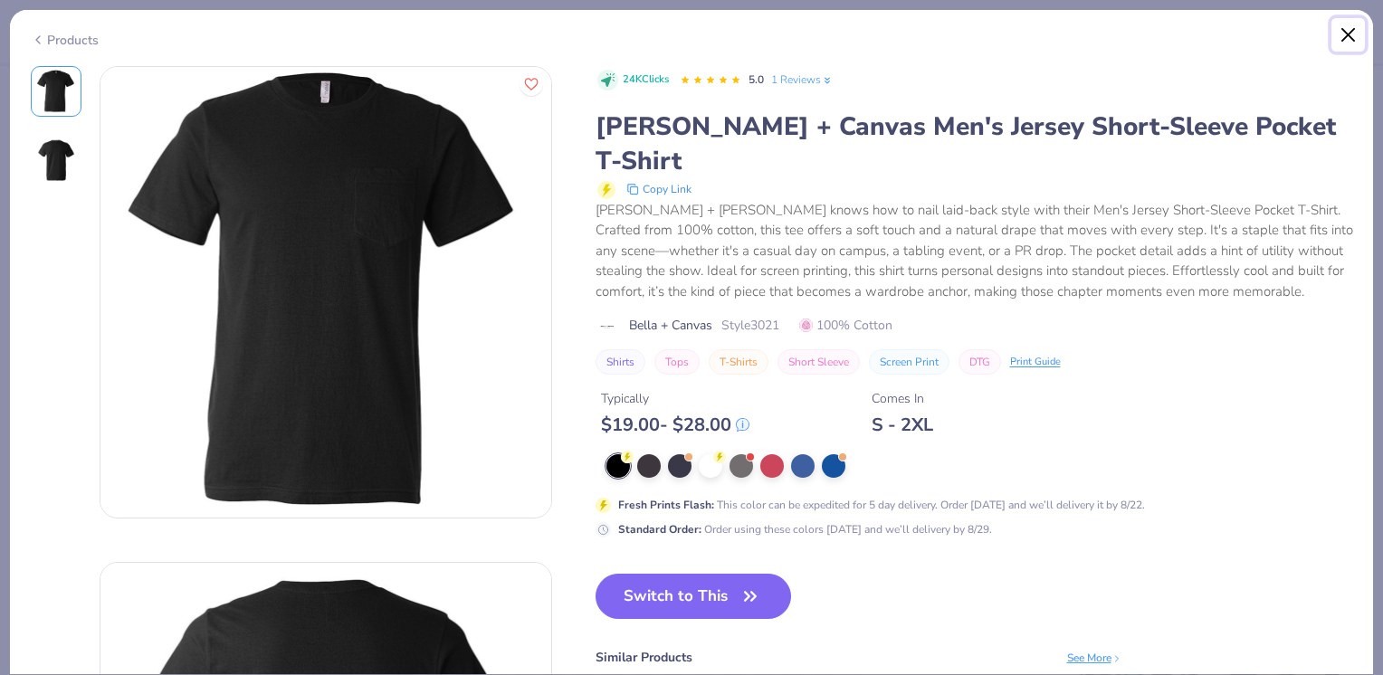
click at [1341, 34] on button "Close" at bounding box center [1348, 35] width 34 height 34
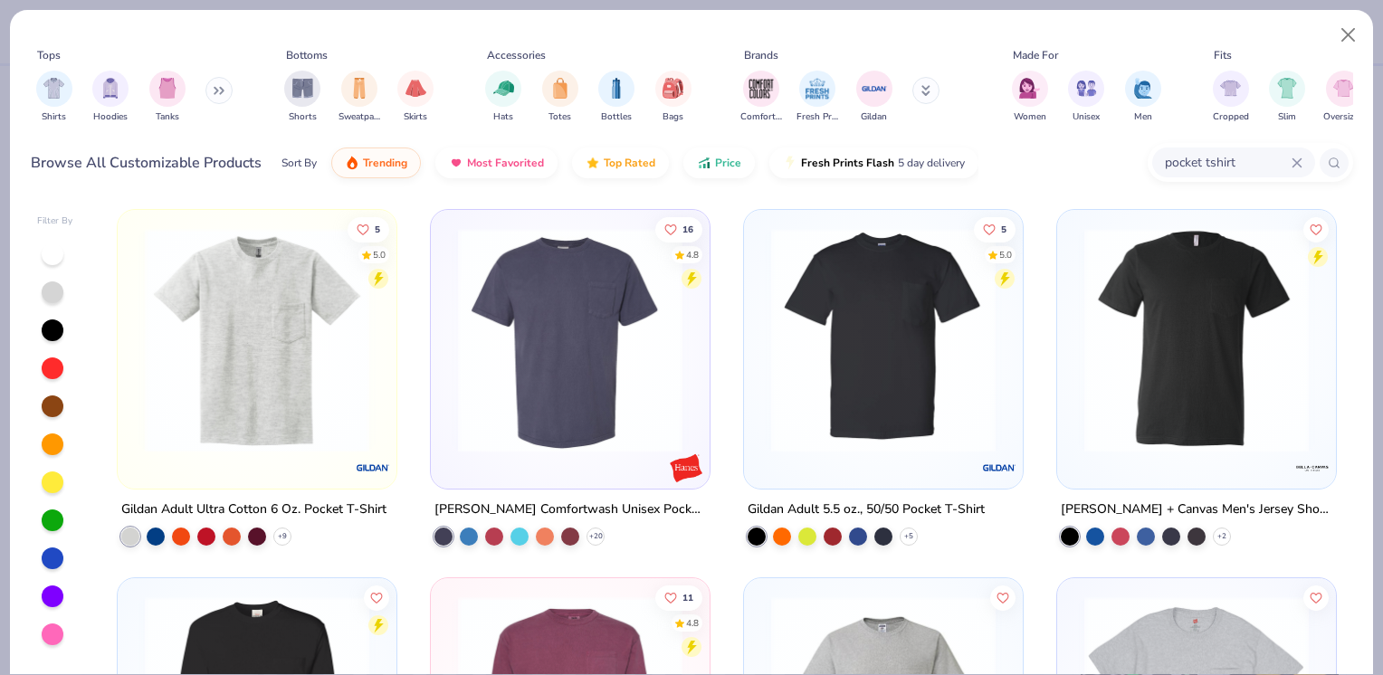
click at [309, 357] on img at bounding box center [257, 340] width 243 height 224
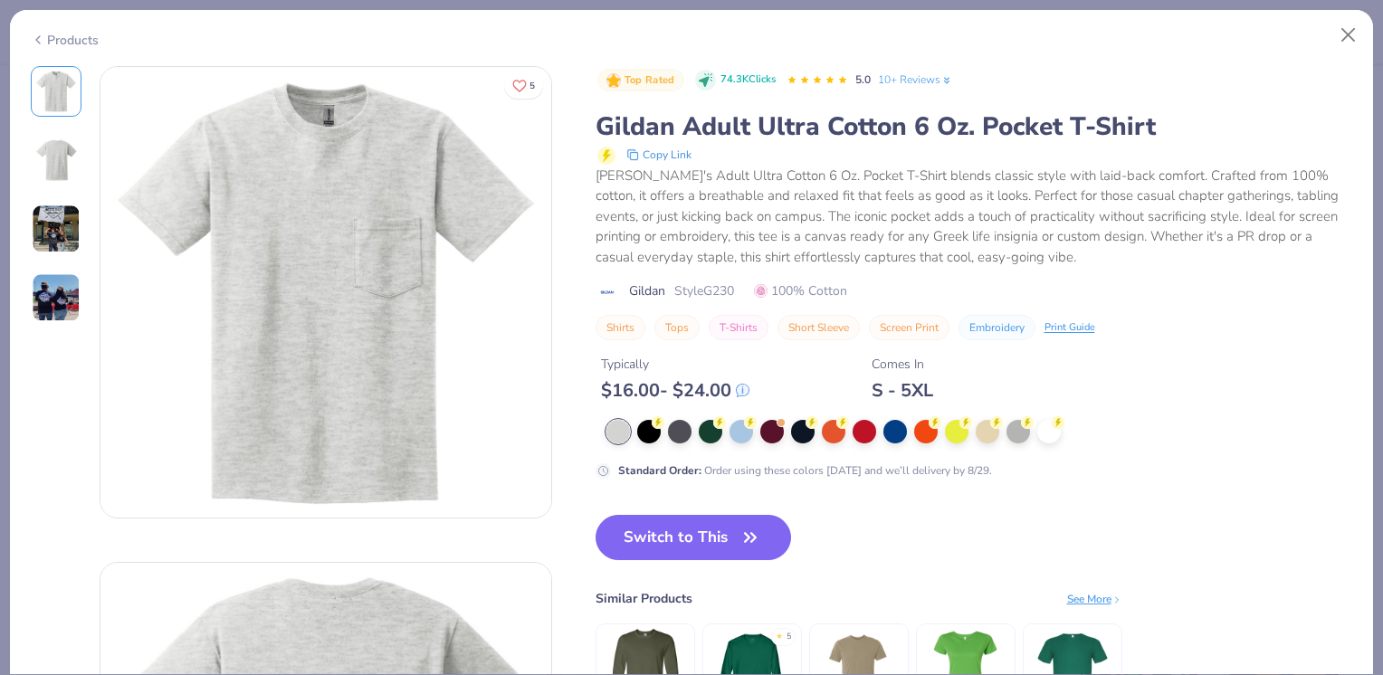
click at [709, 428] on div at bounding box center [711, 432] width 24 height 24
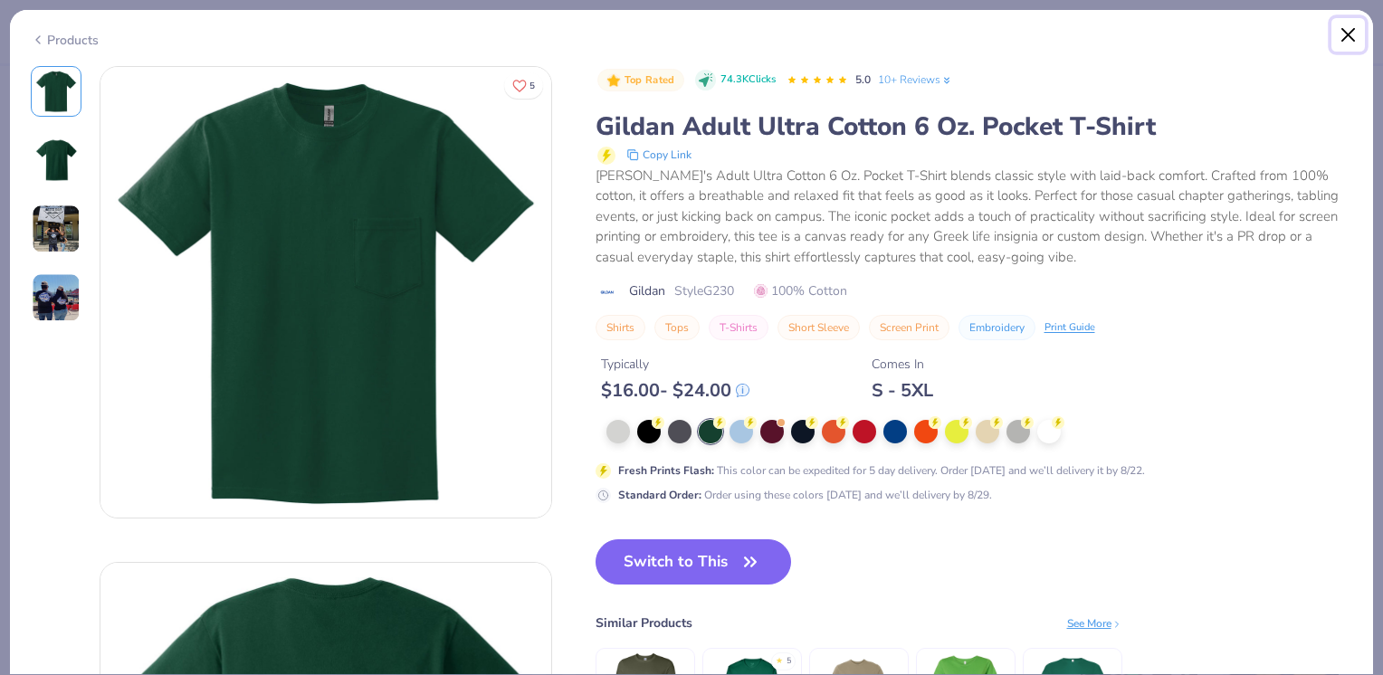
click at [1351, 34] on button "Close" at bounding box center [1348, 35] width 34 height 34
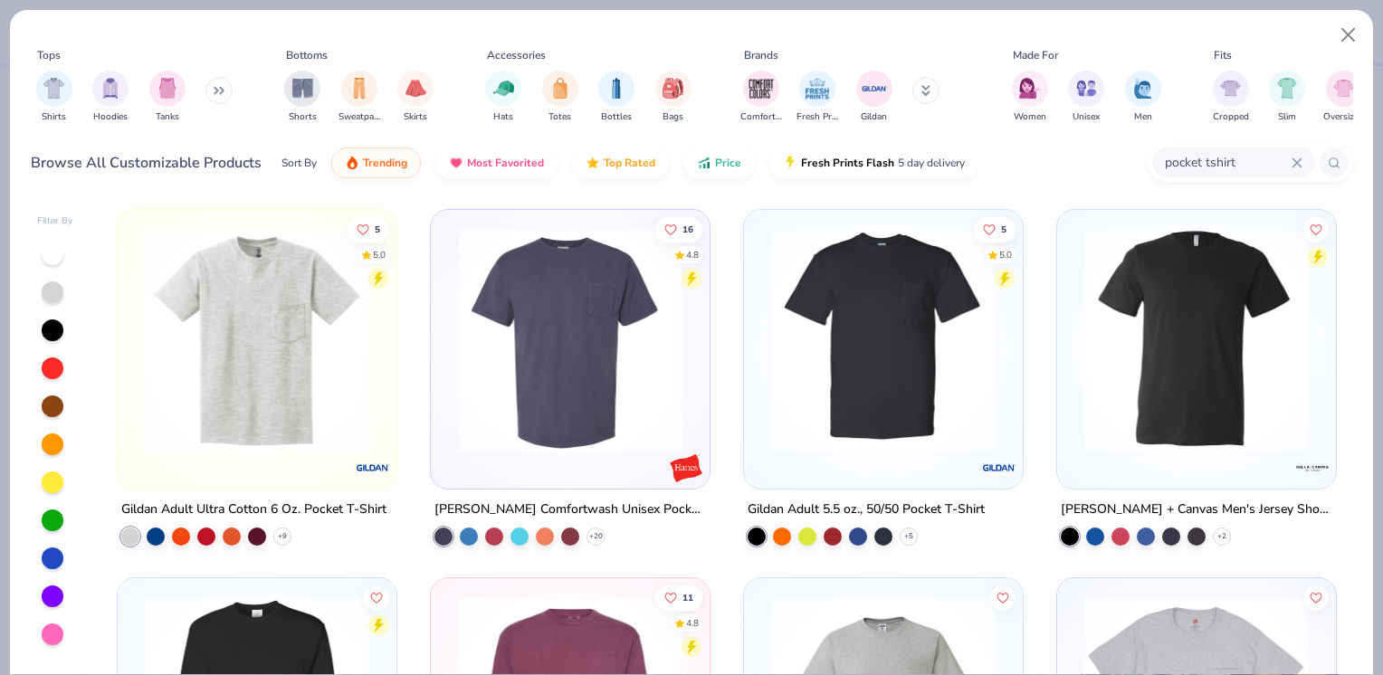
click at [539, 362] on img at bounding box center [570, 340] width 243 height 224
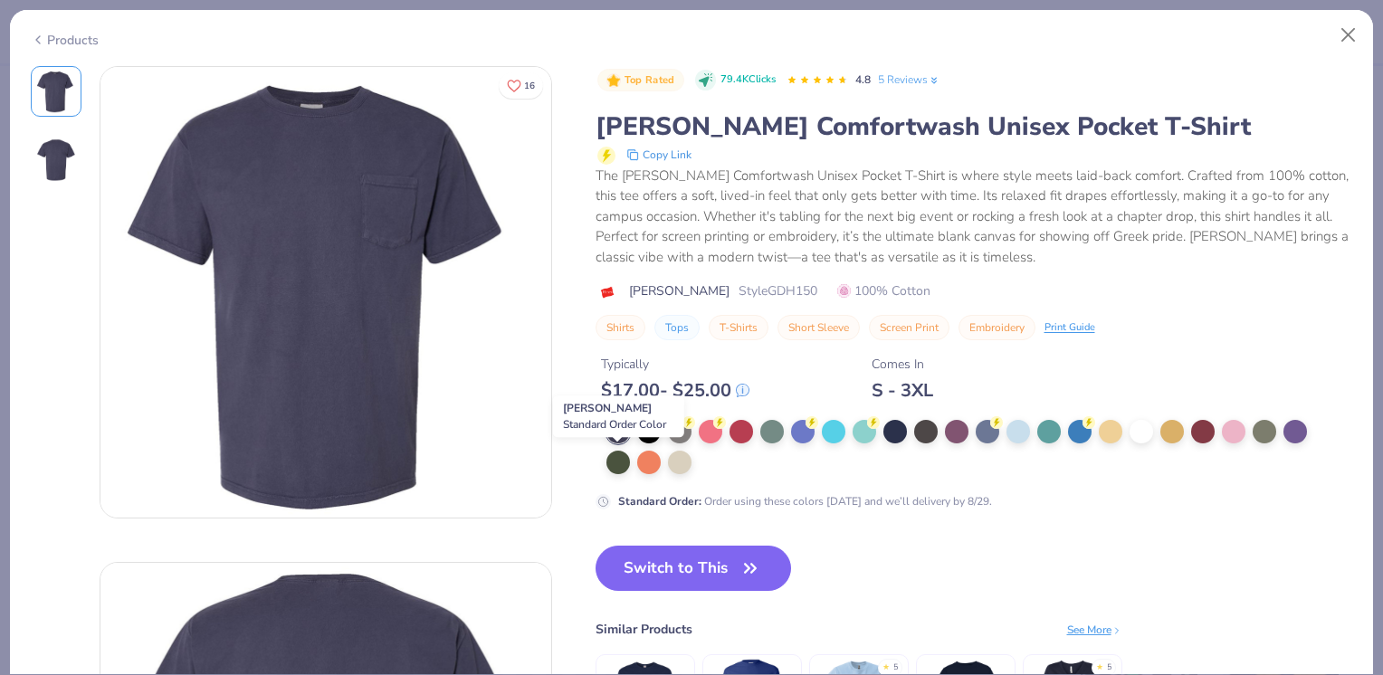
click at [616, 462] on div at bounding box center [618, 463] width 24 height 24
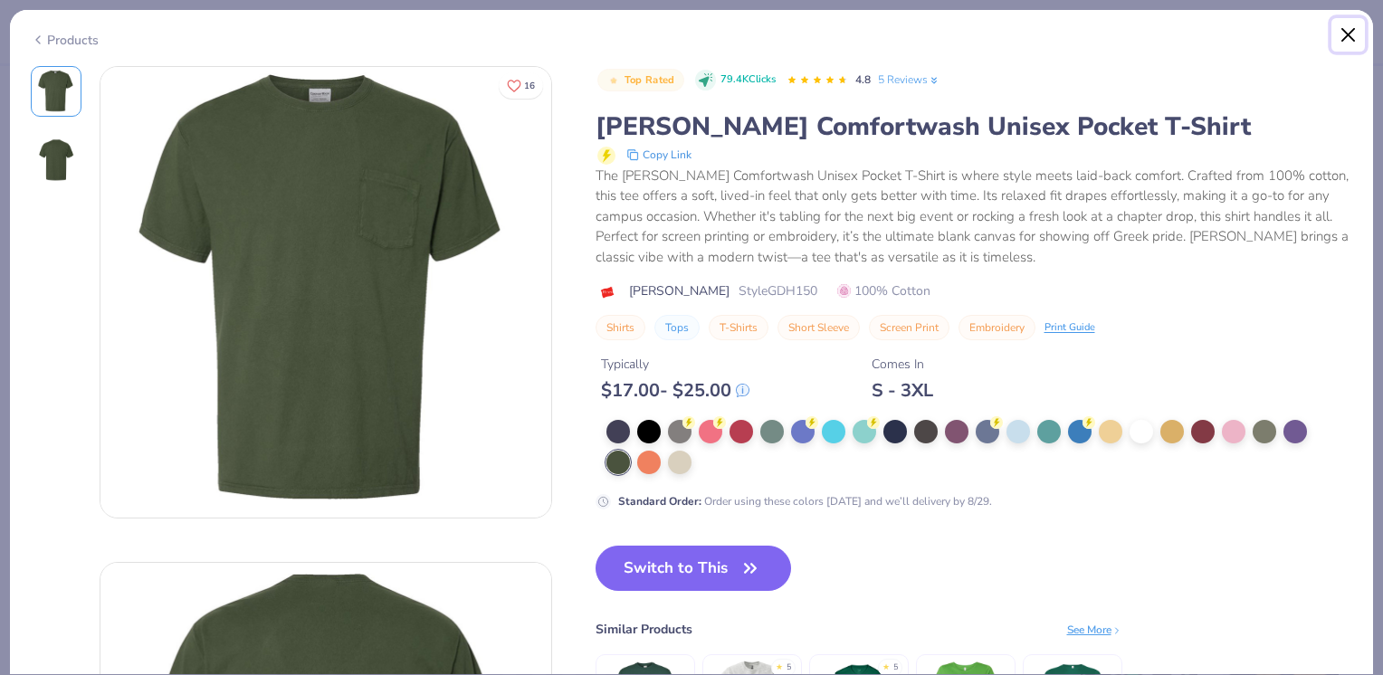
click at [1354, 40] on button "Close" at bounding box center [1348, 35] width 34 height 34
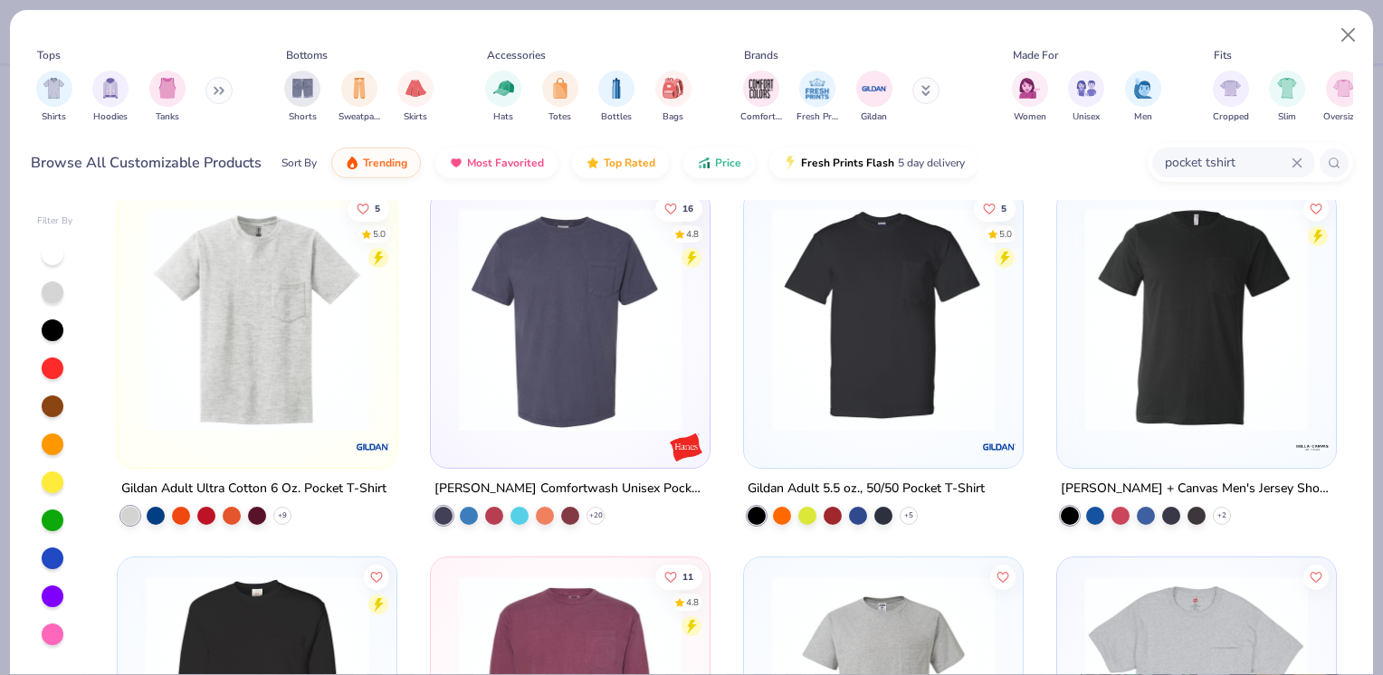
scroll to position [22, 0]
click at [866, 377] on img at bounding box center [883, 318] width 243 height 224
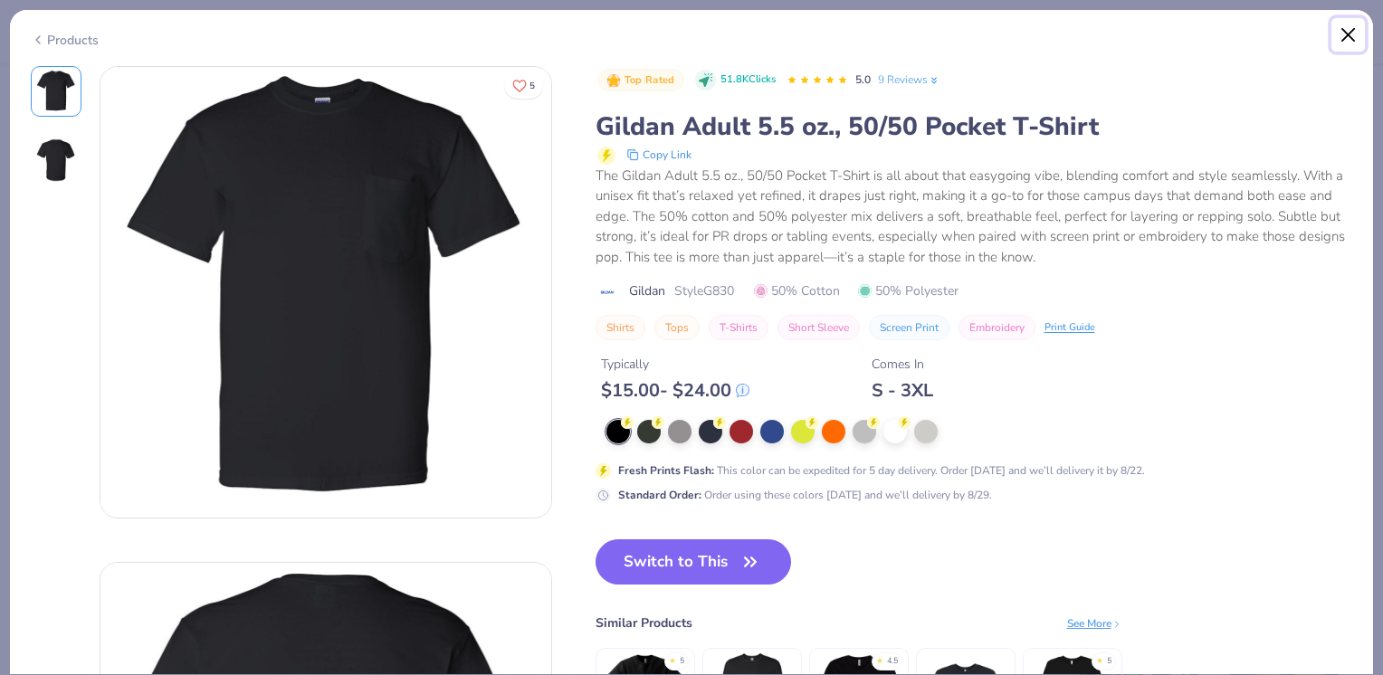
click at [1355, 37] on button "Close" at bounding box center [1348, 35] width 34 height 34
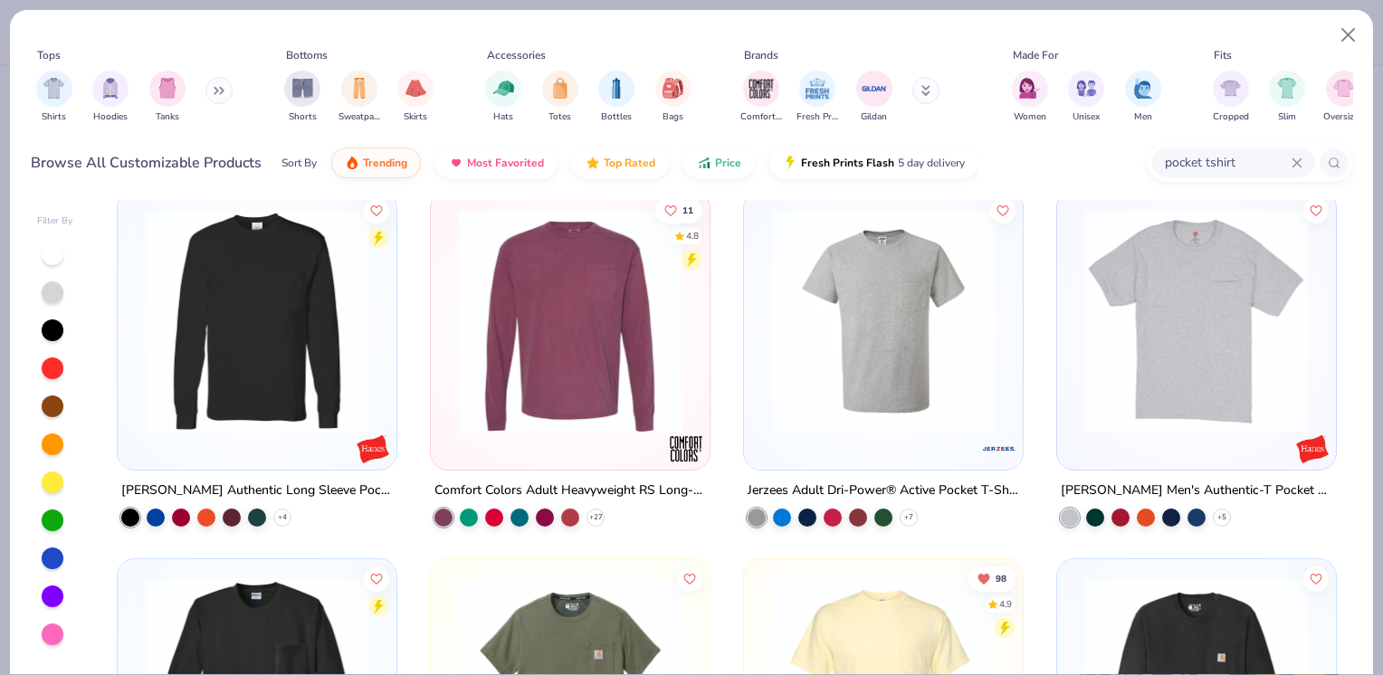
scroll to position [391, 0]
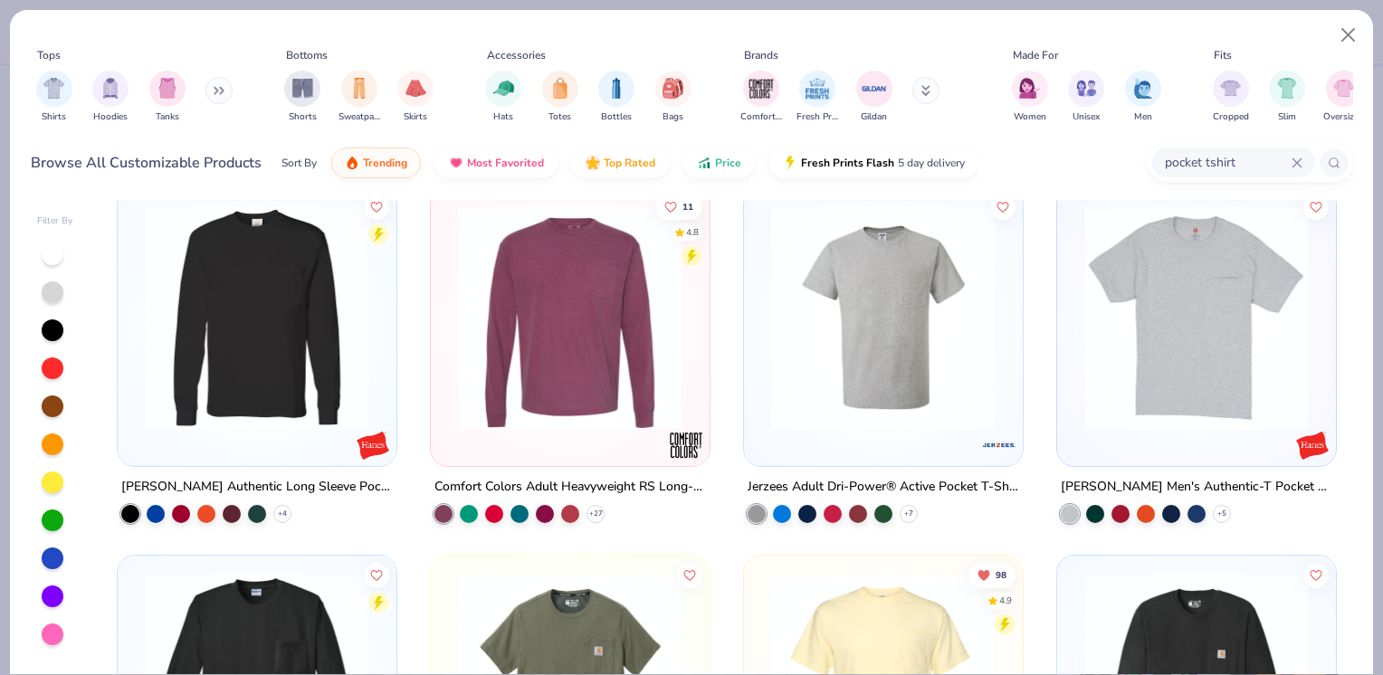
click at [854, 425] on img at bounding box center [883, 317] width 243 height 224
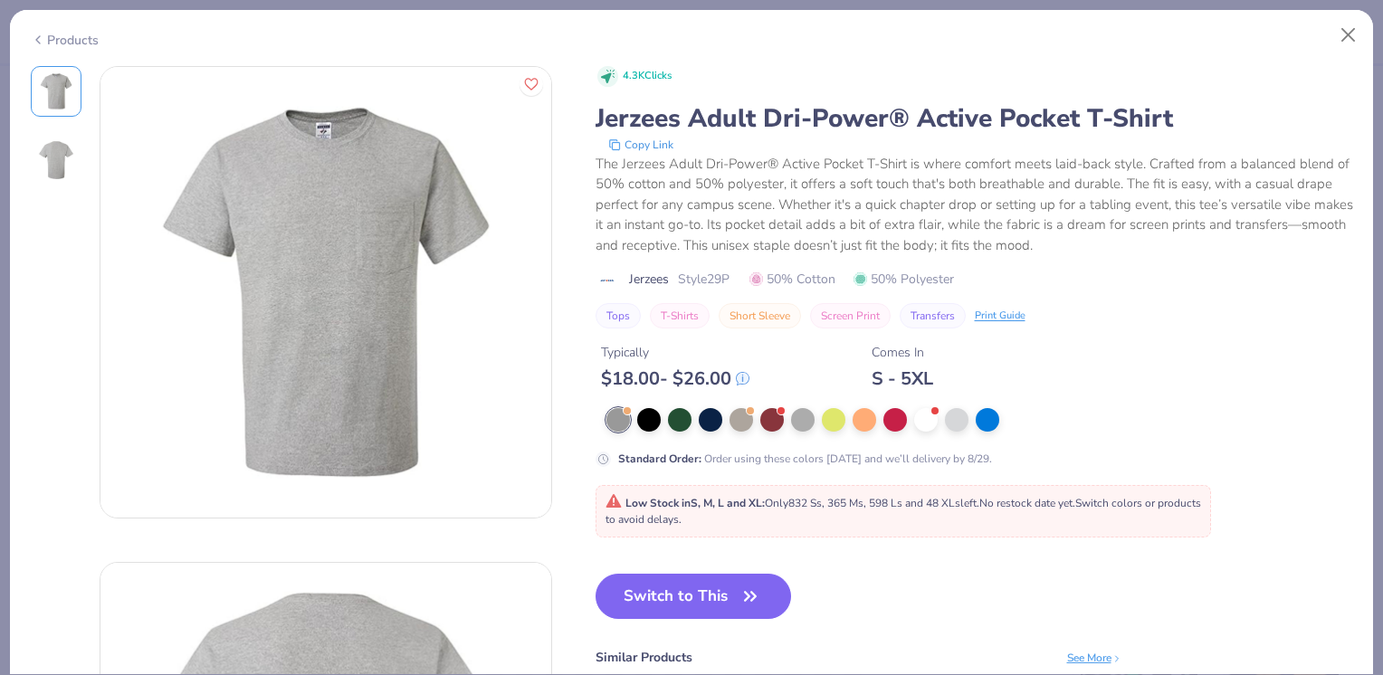
click at [688, 419] on div at bounding box center [680, 420] width 24 height 24
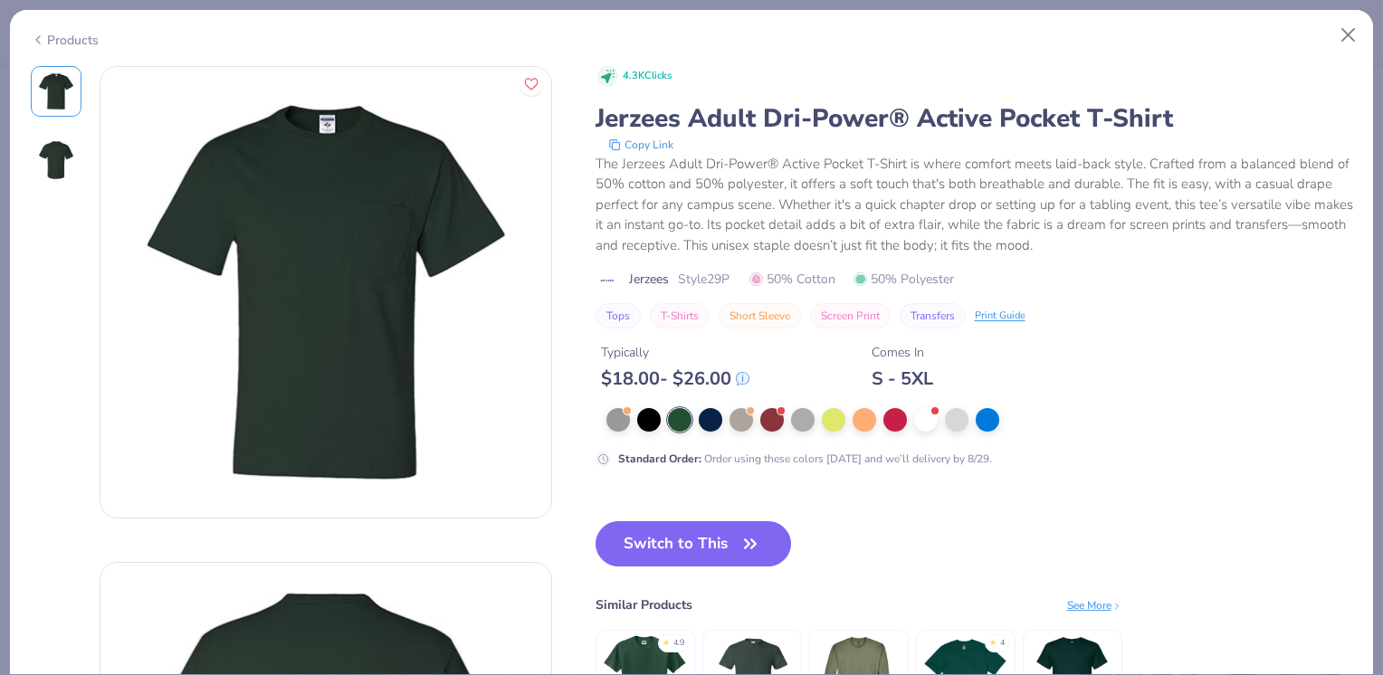
click at [641, 527] on button "Switch to This" at bounding box center [693, 543] width 196 height 45
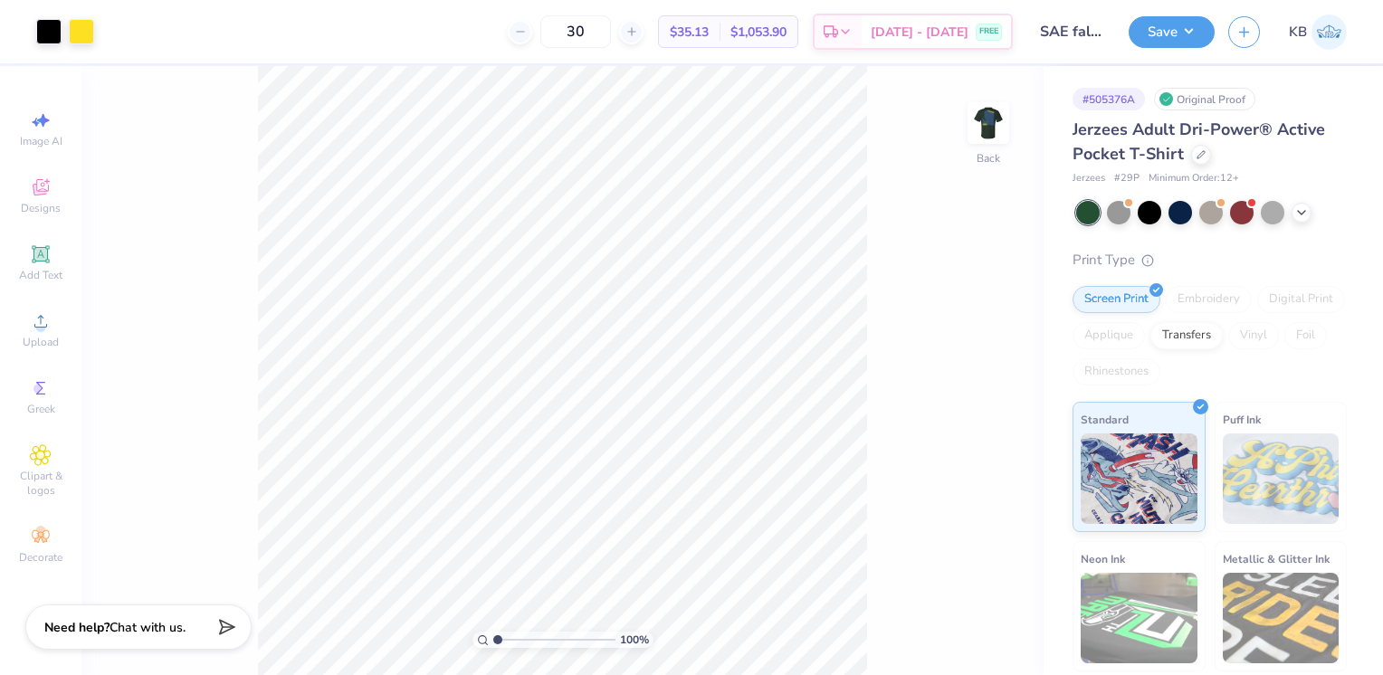
click at [975, 130] on img at bounding box center [988, 123] width 36 height 36
click at [994, 124] on img at bounding box center [988, 123] width 36 height 36
click at [974, 113] on img at bounding box center [988, 123] width 36 height 36
click at [977, 130] on img at bounding box center [988, 123] width 36 height 36
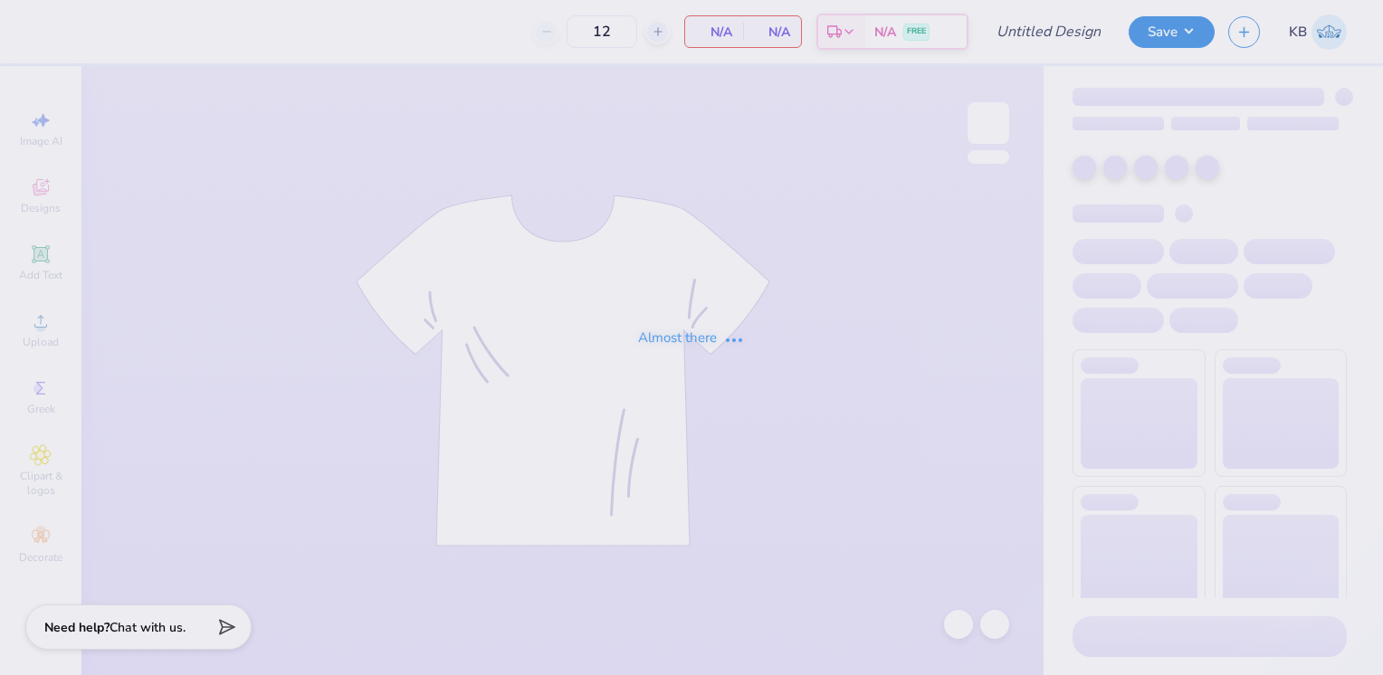
type input "SAE fall rush 2025"
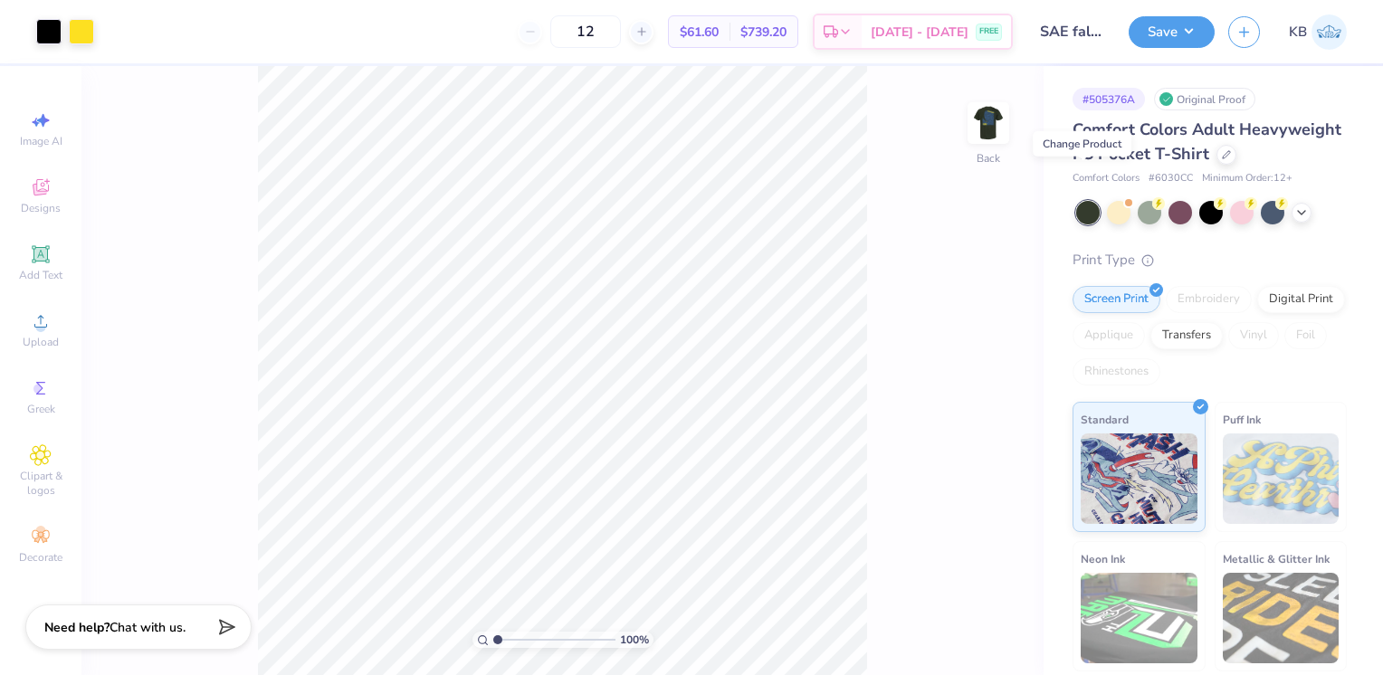
click at [1222, 159] on icon at bounding box center [1226, 154] width 9 height 9
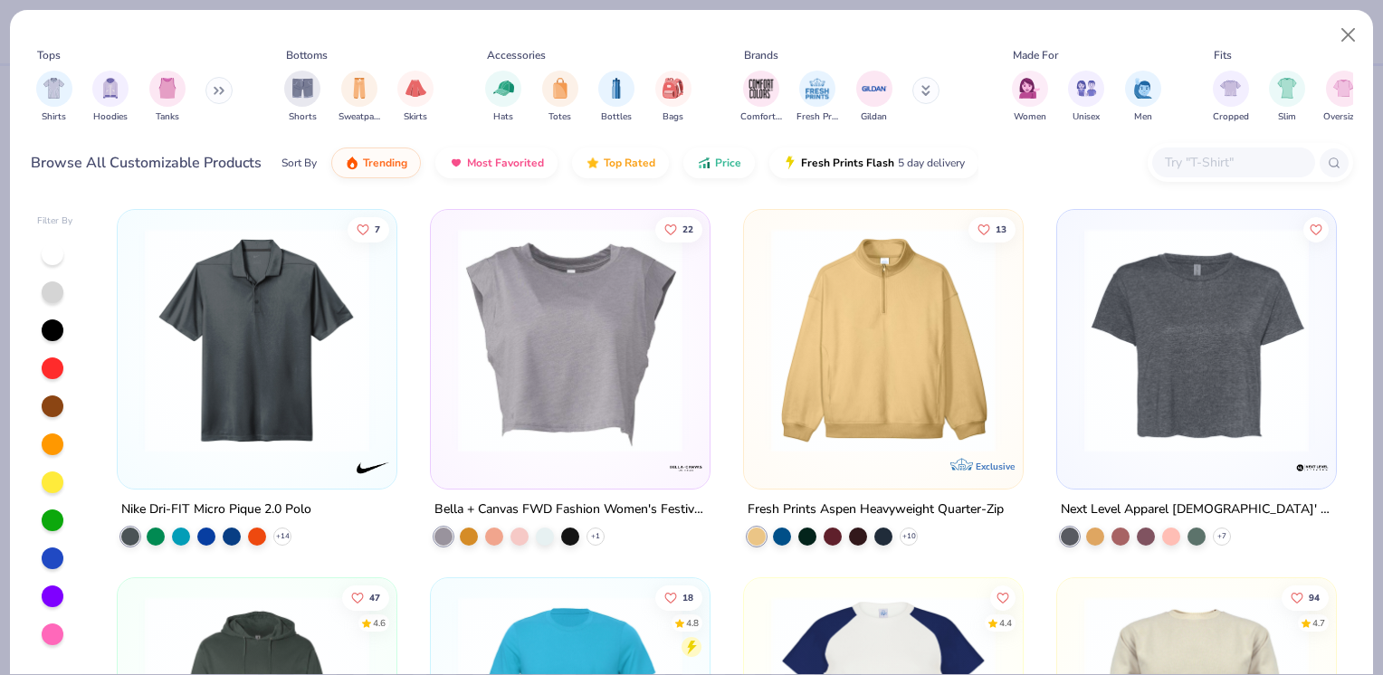
click at [1181, 174] on div at bounding box center [1233, 163] width 163 height 30
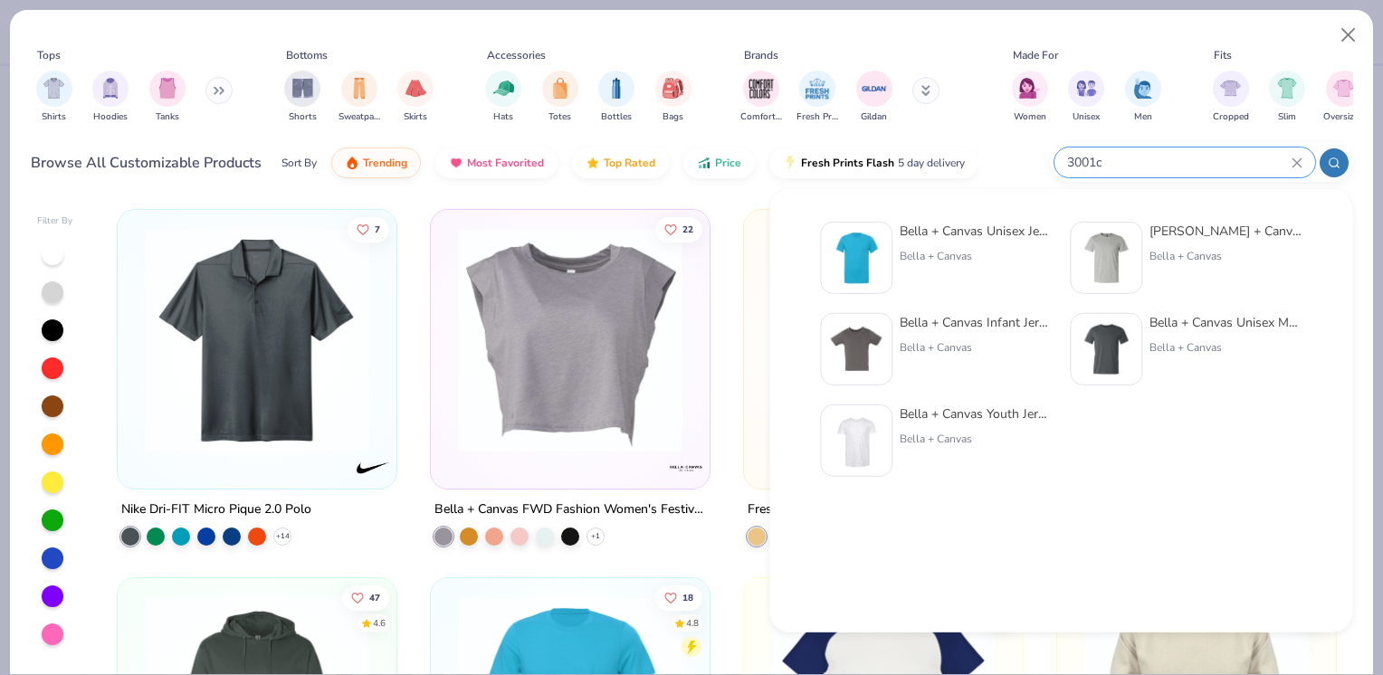
type input "3001c"
click at [974, 215] on div "Bella + Canvas Unisex Jersey Short-Sleeve T-Shirt Bella + Canvas Bella + Canvas…" at bounding box center [1060, 351] width 521 height 276
click at [964, 224] on div "Bella + Canvas Unisex Jersey Short-Sleeve T-Shirt" at bounding box center [975, 231] width 152 height 19
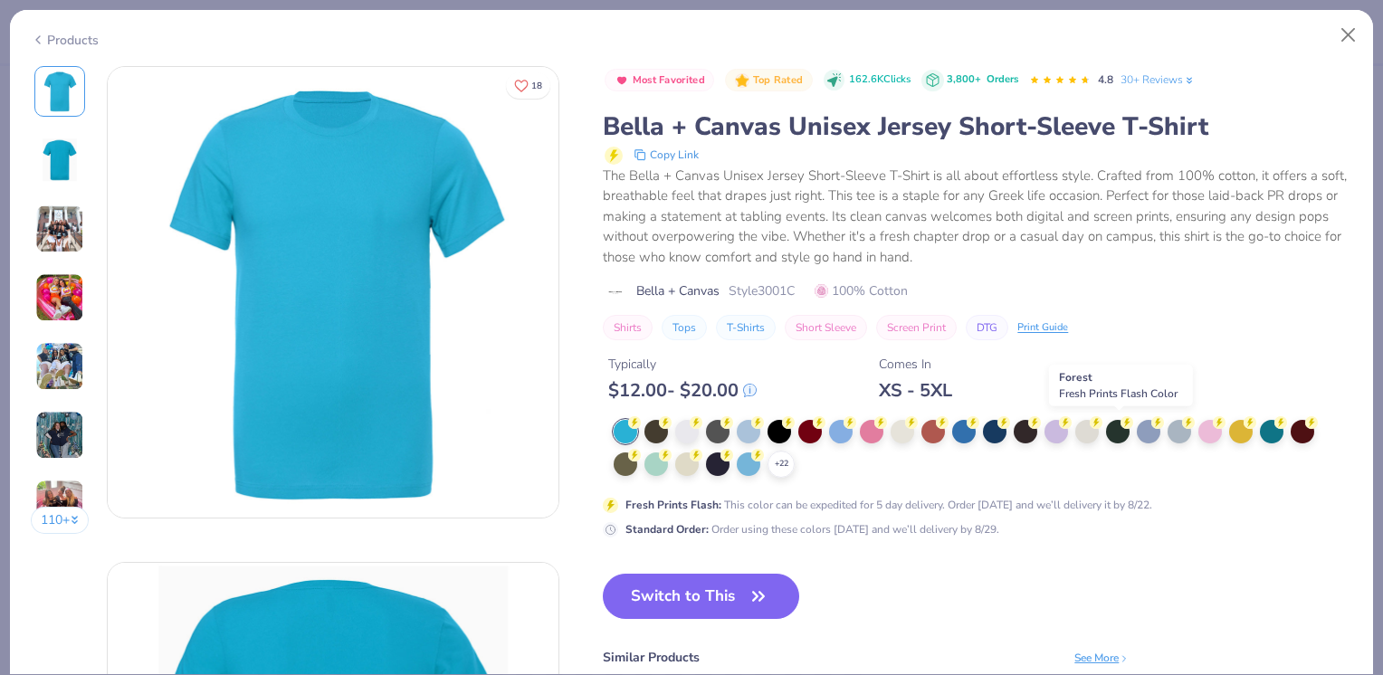
click at [1116, 433] on div at bounding box center [1118, 432] width 24 height 24
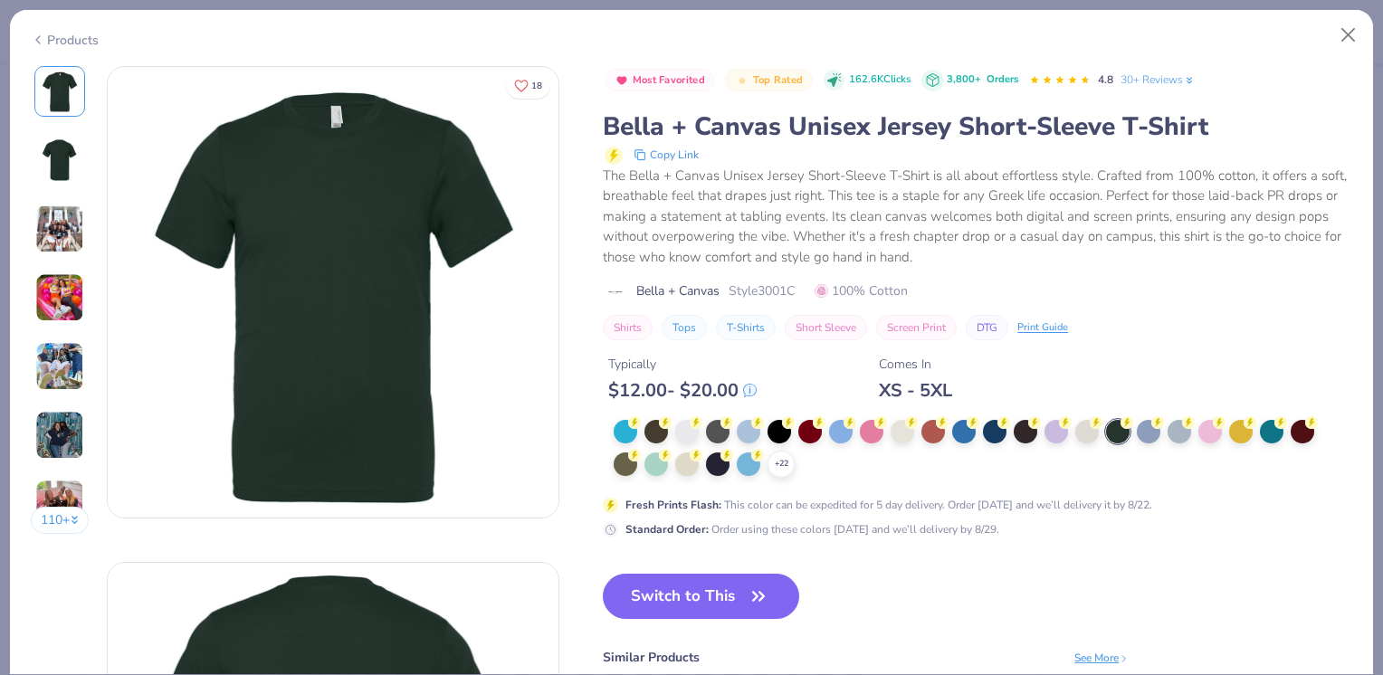
click at [688, 588] on button "Switch to This" at bounding box center [701, 596] width 196 height 45
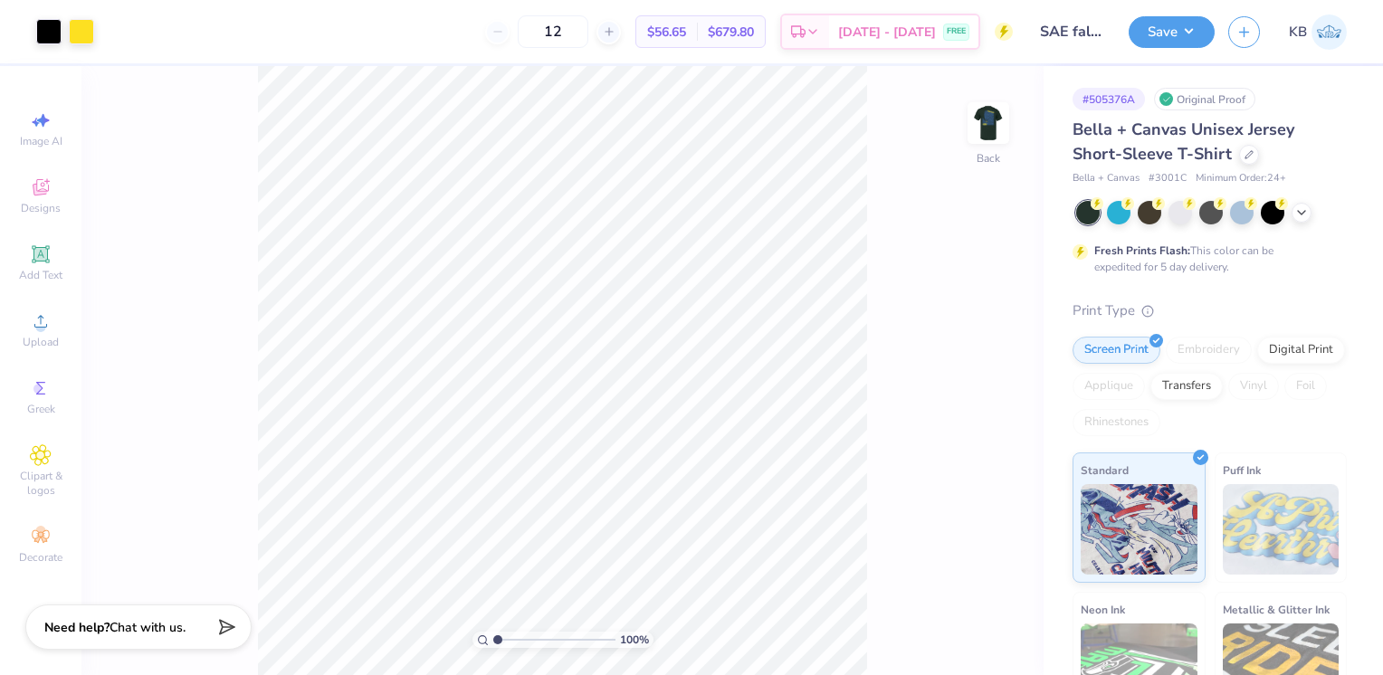
click at [985, 138] on img at bounding box center [988, 123] width 36 height 36
click at [985, 137] on img at bounding box center [988, 123] width 36 height 36
click at [974, 135] on img at bounding box center [988, 123] width 36 height 36
click at [46, 33] on div at bounding box center [48, 31] width 25 height 25
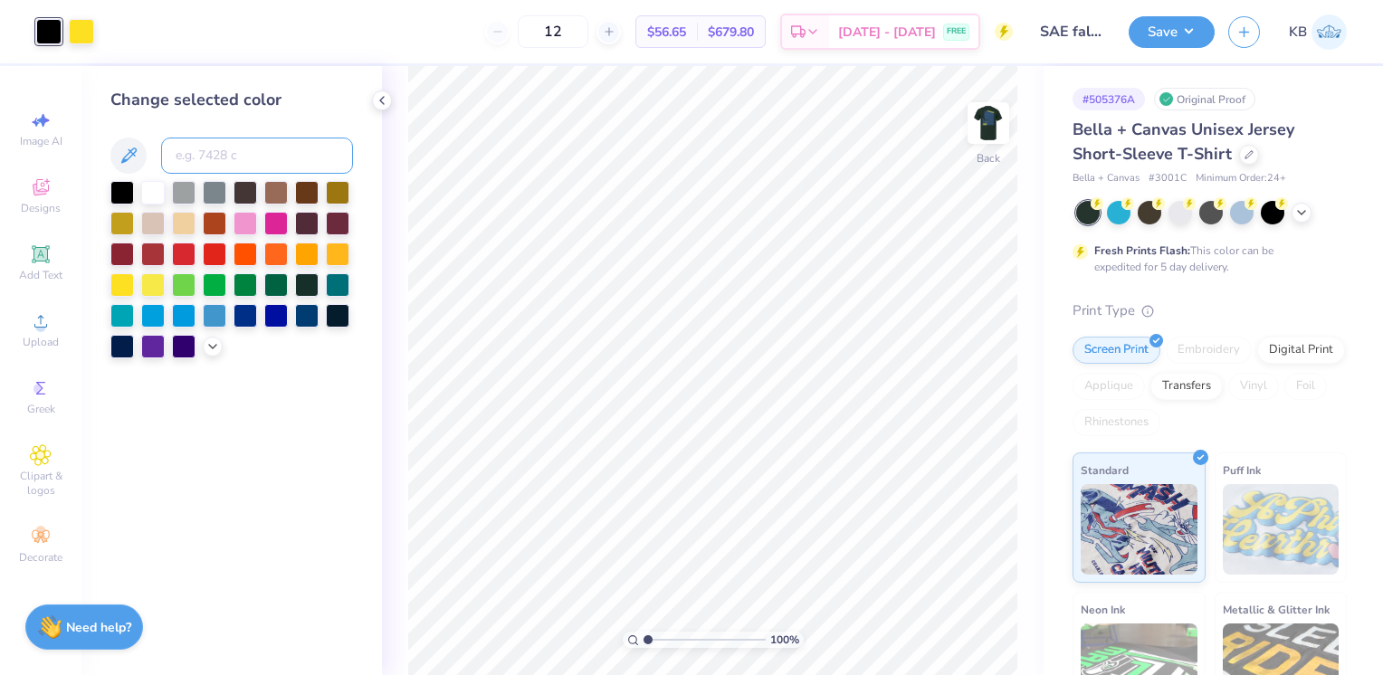
click at [184, 147] on input at bounding box center [257, 156] width 192 height 36
type input "7683"
click at [952, 622] on icon at bounding box center [954, 620] width 4 height 4
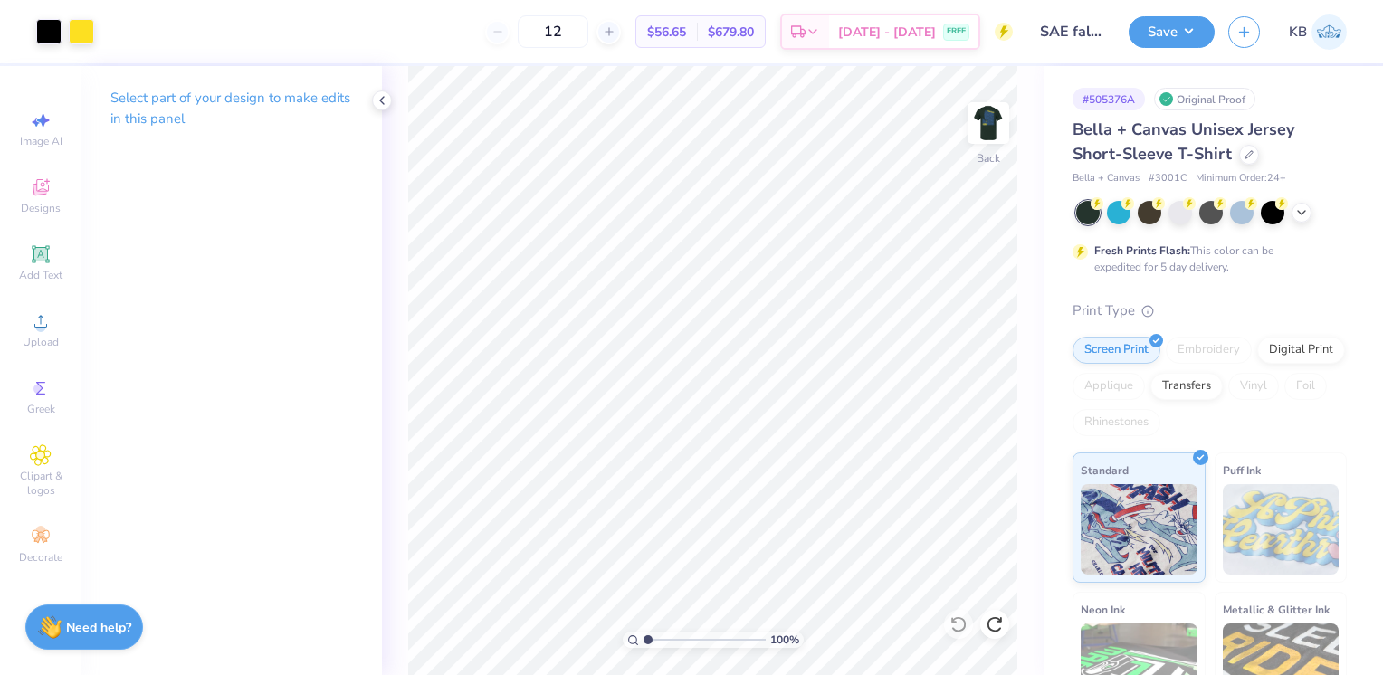
click at [984, 126] on img at bounding box center [988, 123] width 36 height 36
click at [382, 100] on icon at bounding box center [382, 100] width 14 height 14
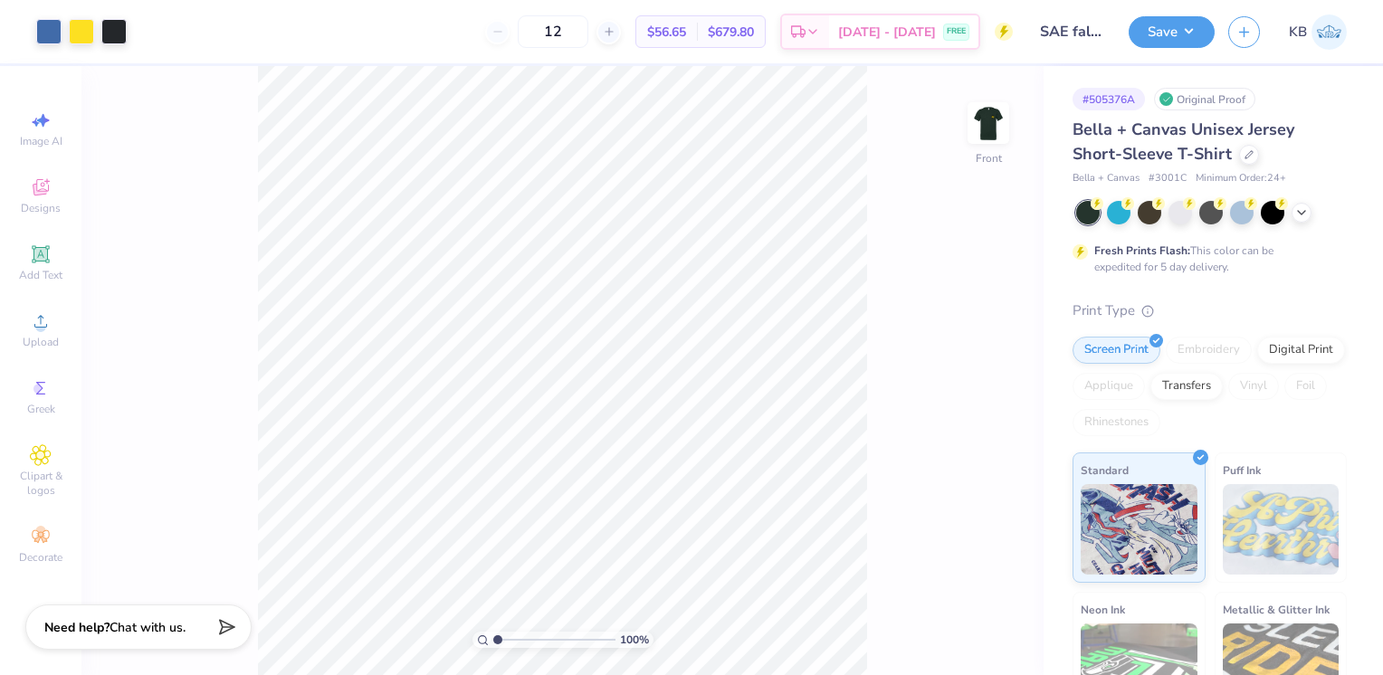
click at [588, 30] on input "12" at bounding box center [553, 31] width 71 height 33
type input "1"
type input "30"
